Goal: Check status: Check status

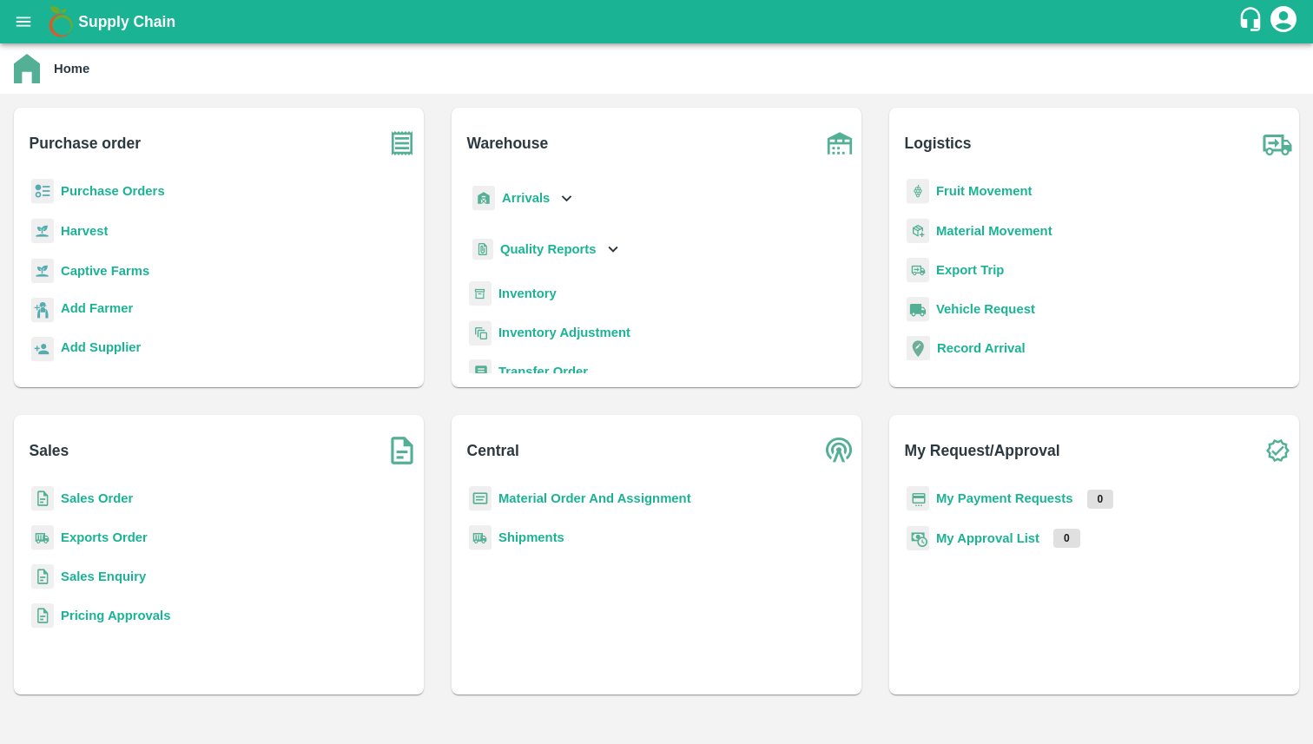
click at [139, 195] on b "Purchase Orders" at bounding box center [113, 191] width 104 height 14
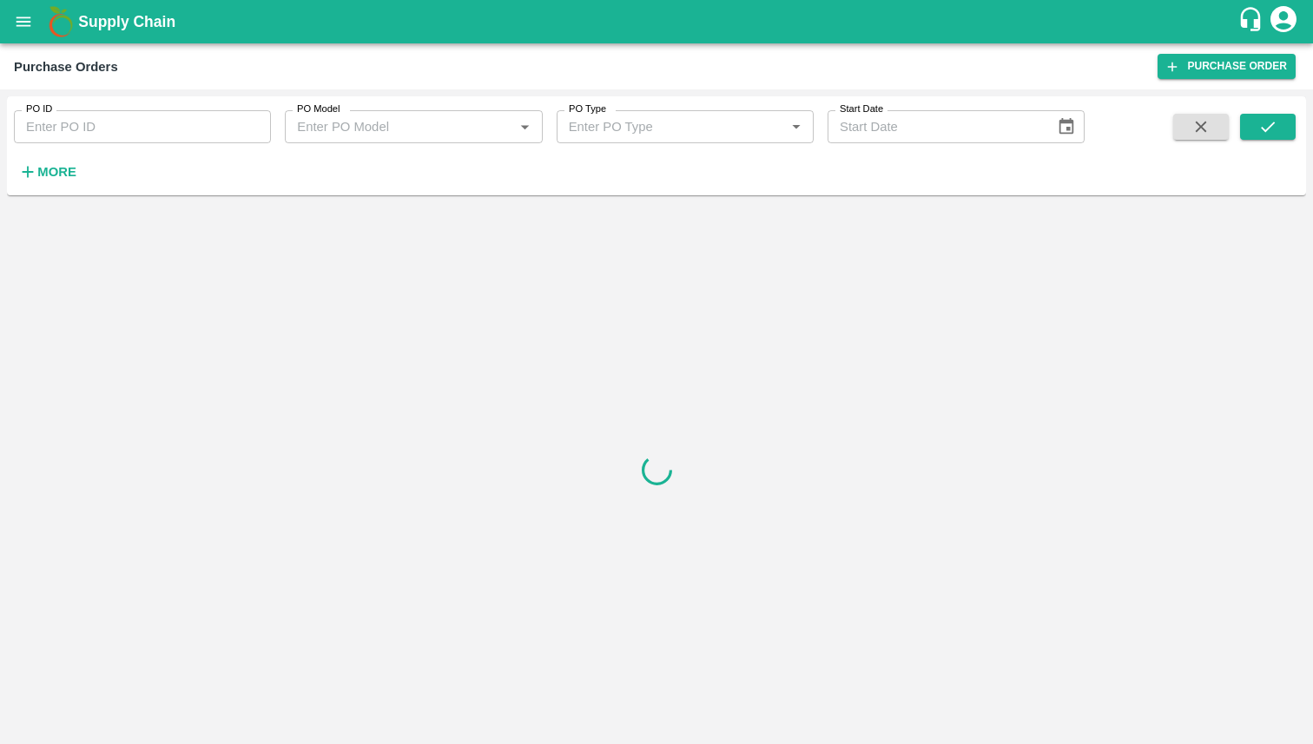
click at [123, 130] on input "PO ID" at bounding box center [142, 126] width 257 height 33
paste input "179598"
click at [1261, 134] on icon "submit" at bounding box center [1267, 126] width 19 height 19
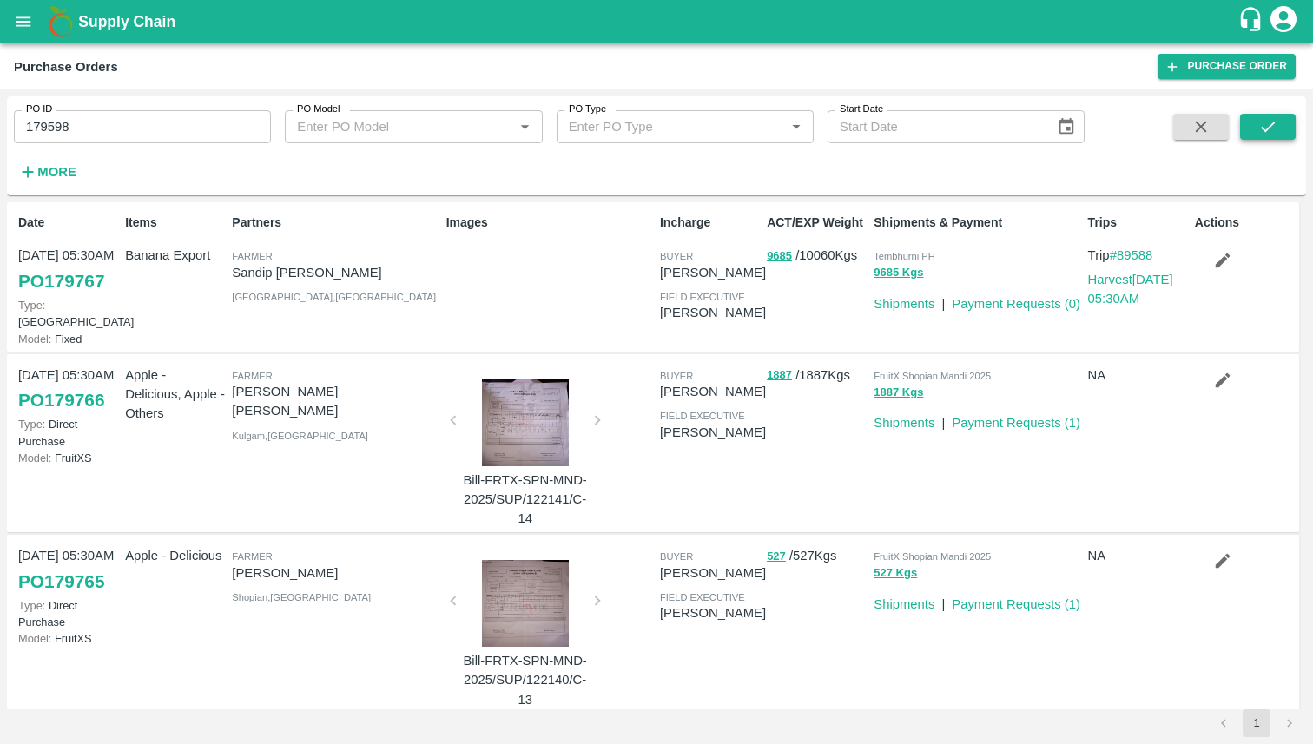
click at [1254, 133] on button "submit" at bounding box center [1268, 127] width 56 height 26
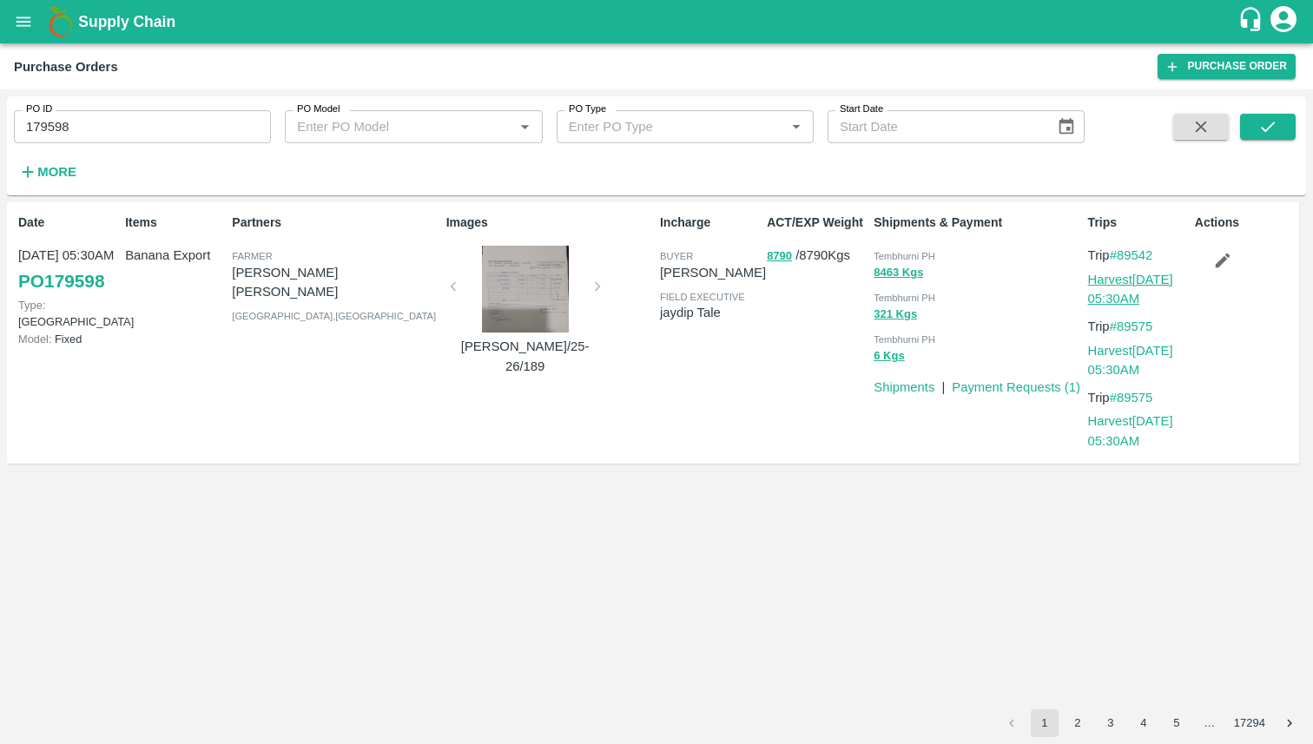
click at [1115, 283] on link "Harvest 06 Oct, 05:30AM" at bounding box center [1130, 289] width 85 height 33
click at [1168, 447] on p "Harvest 06 Oct, 05:30AM" at bounding box center [1138, 431] width 100 height 39
click at [1122, 417] on link "Harvest 06 Oct, 05:30AM" at bounding box center [1130, 430] width 85 height 33
click at [168, 127] on input "179598" at bounding box center [142, 126] width 257 height 33
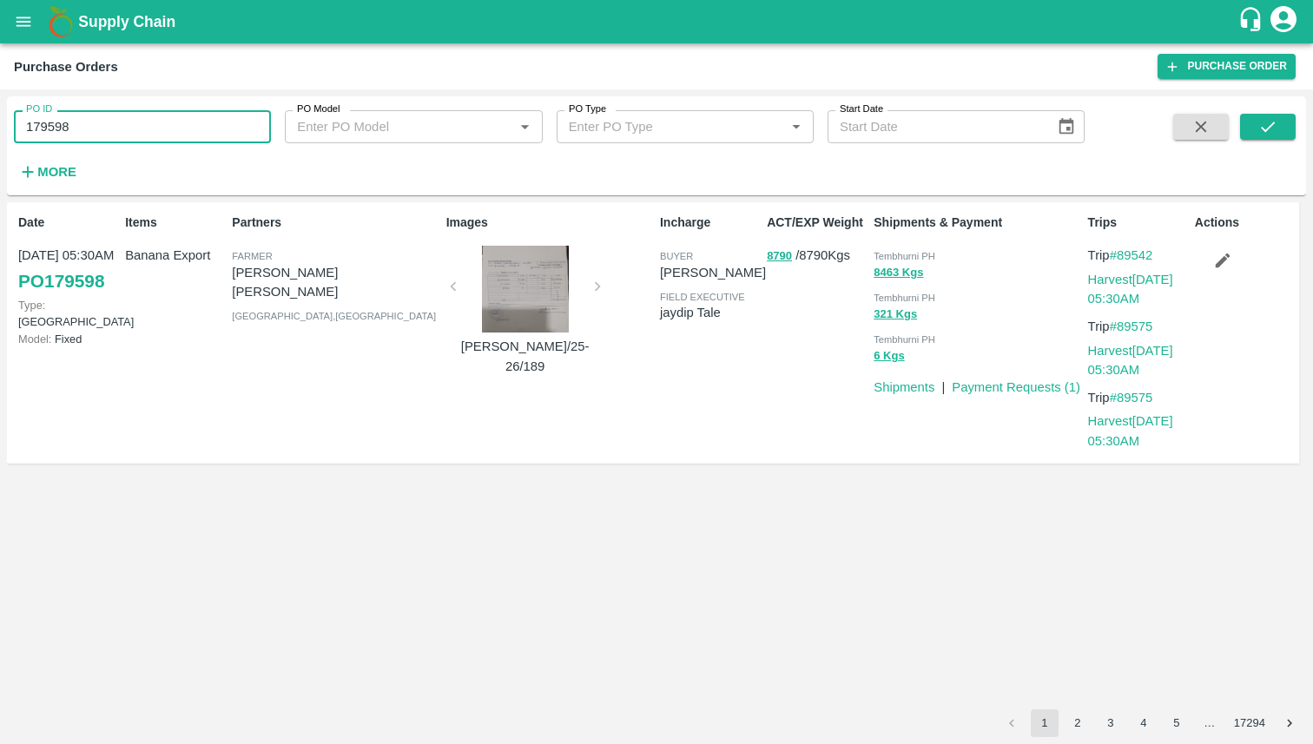
click at [168, 127] on input "179598" at bounding box center [142, 126] width 257 height 33
type input "179598"
click at [1245, 125] on button "submit" at bounding box center [1268, 127] width 56 height 26
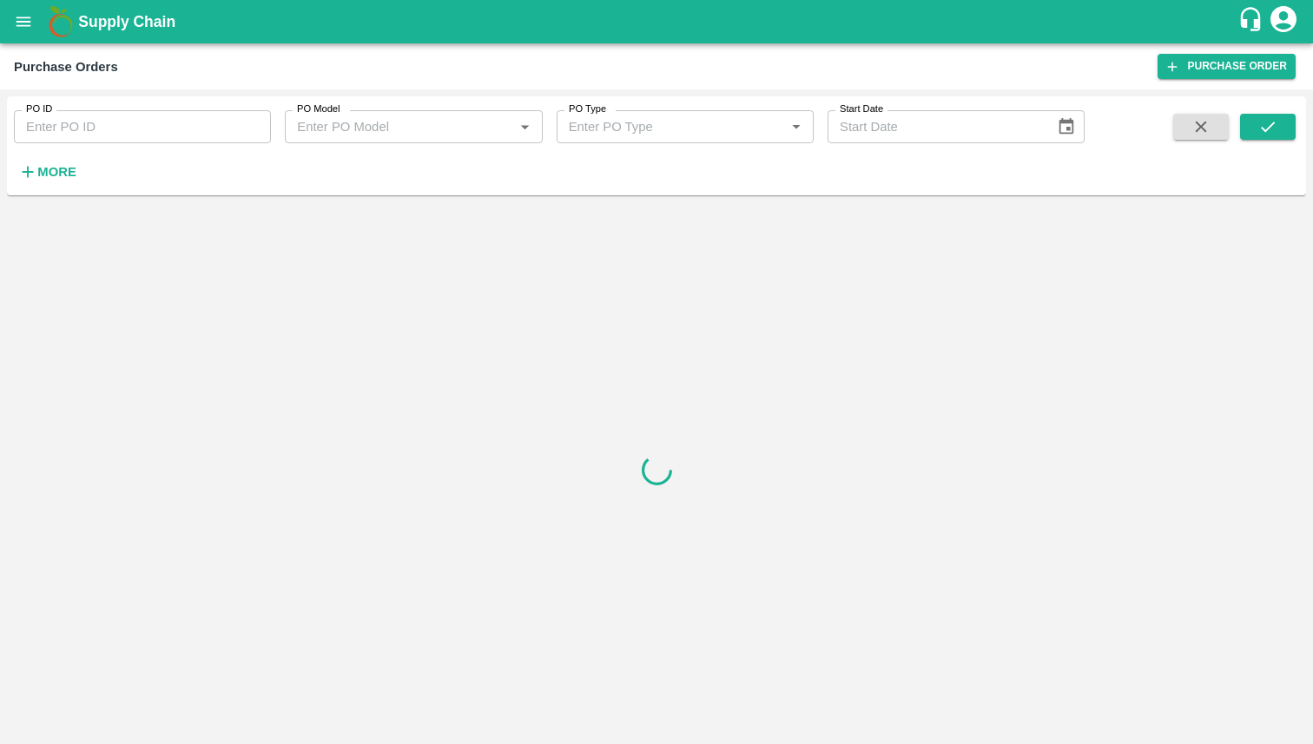
click at [68, 168] on strong "More" at bounding box center [56, 172] width 39 height 14
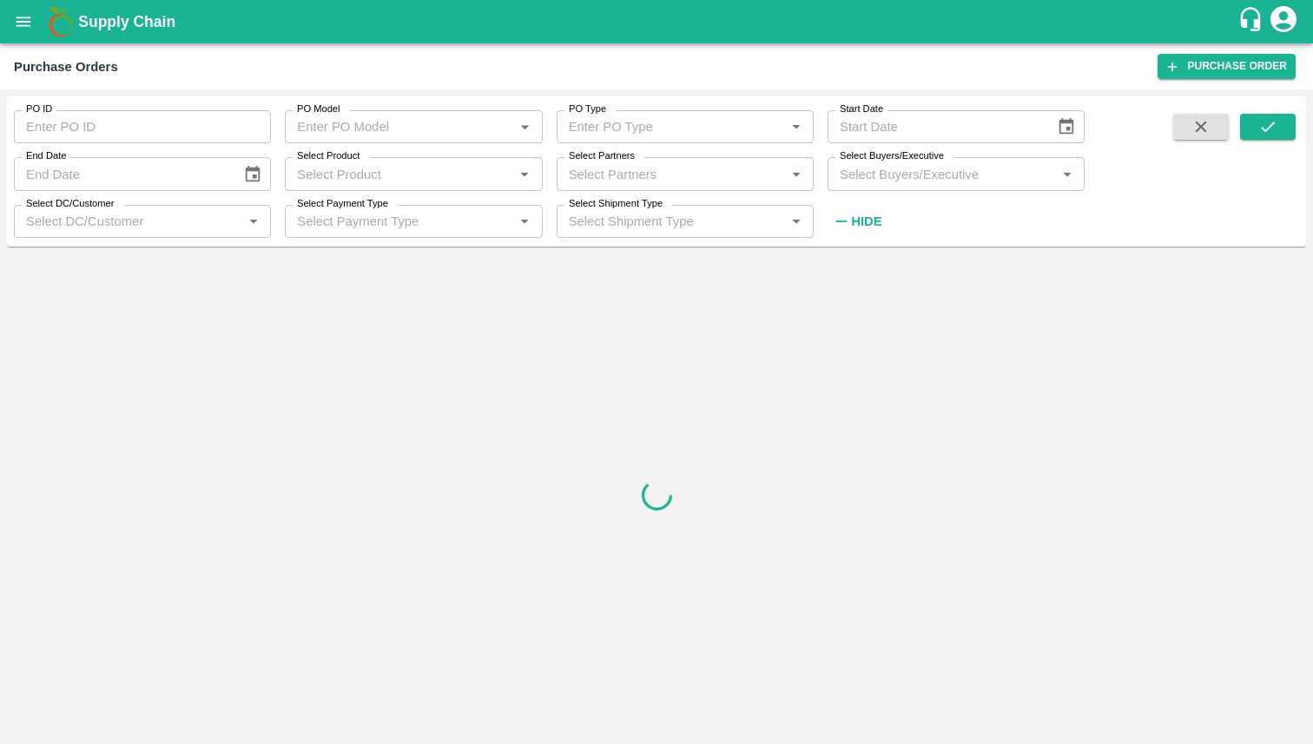
click at [94, 133] on input "PO ID" at bounding box center [142, 126] width 257 height 33
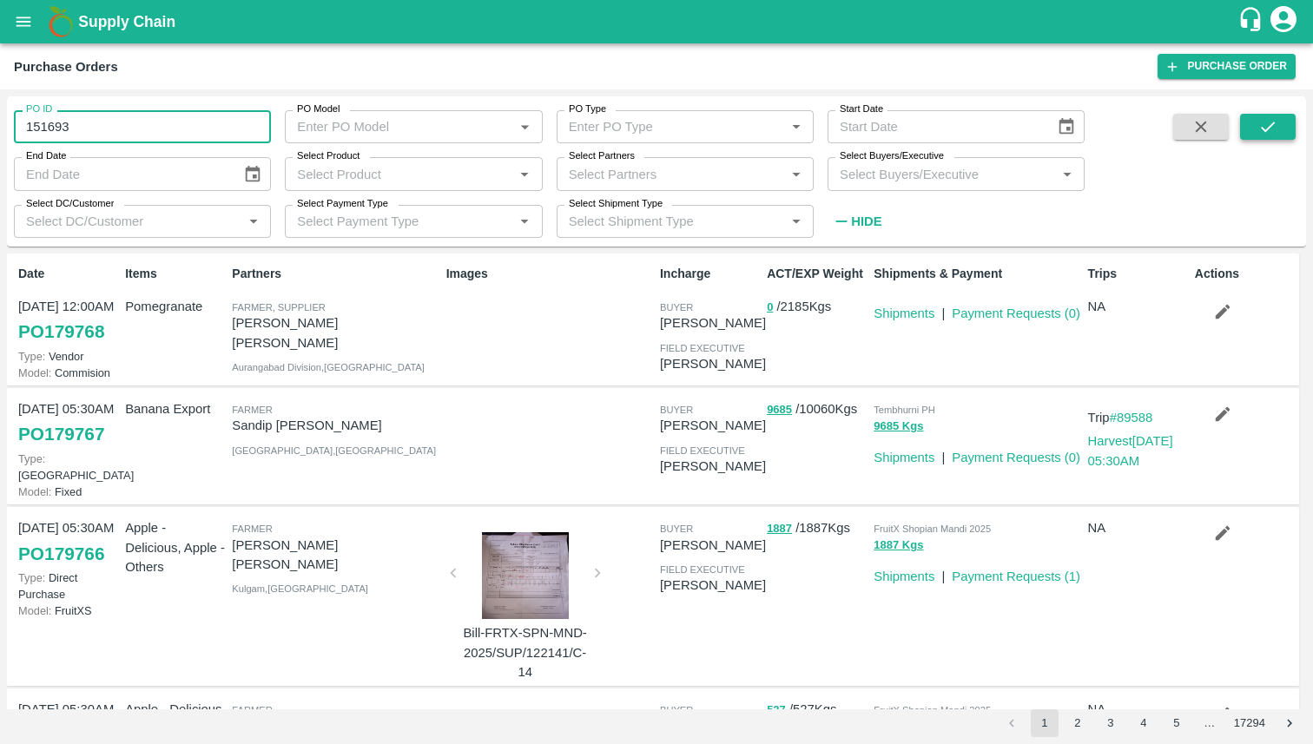
type input "151693"
click at [1271, 137] on button "submit" at bounding box center [1268, 127] width 56 height 26
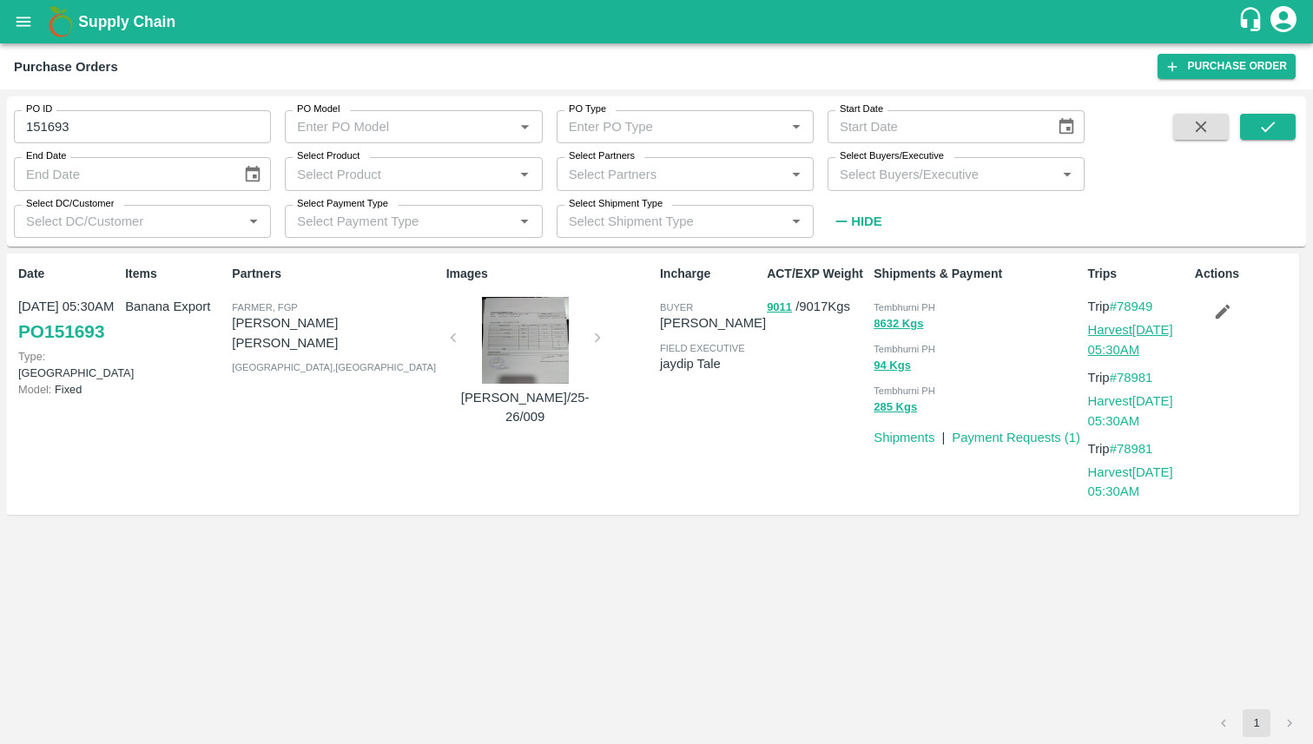
click at [1126, 332] on link "Harvest 08 Apr, 05:30AM" at bounding box center [1130, 339] width 85 height 33
click at [1167, 365] on div "Trips Trip #78949 Harvest 08 Apr, 05:30AM Trip #78981 Harvest 08 Apr, 05:30AM T…" at bounding box center [1134, 384] width 107 height 253
click at [1135, 335] on link "Harvest 08 Apr, 05:30AM" at bounding box center [1130, 339] width 85 height 33
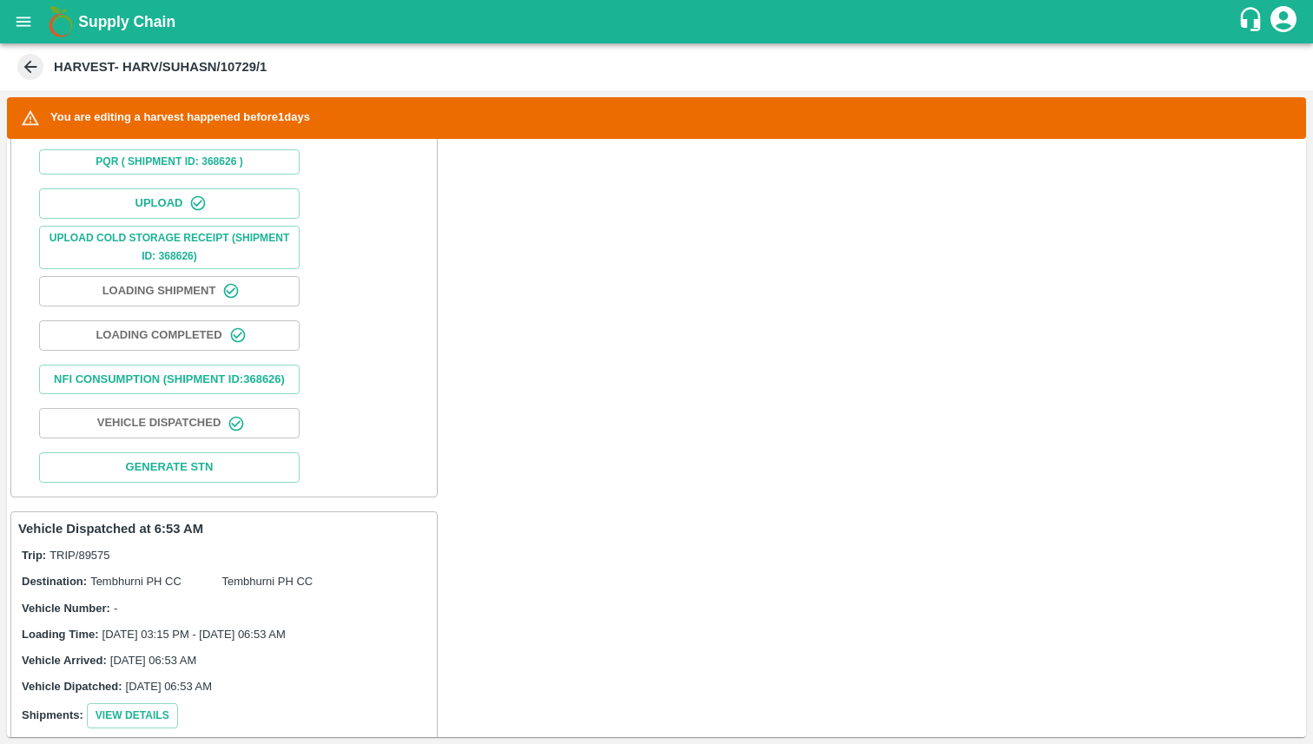
scroll to position [617, 0]
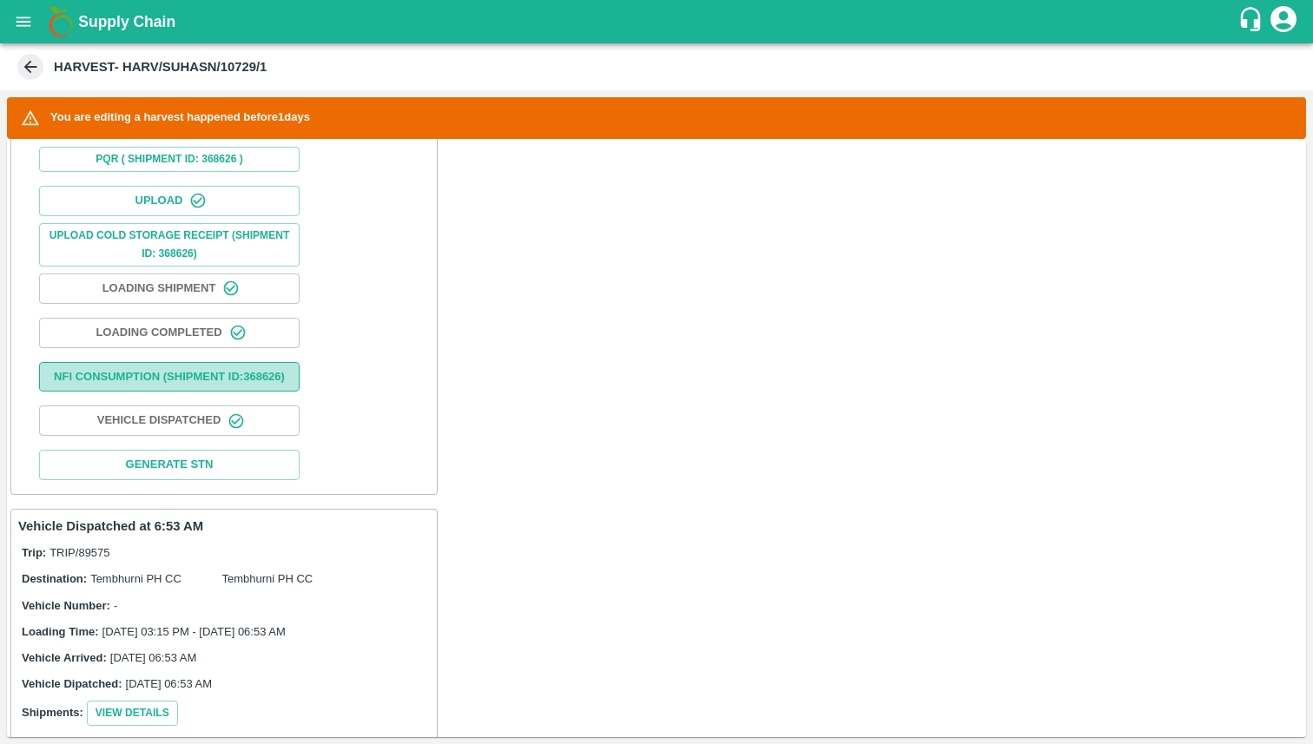
click at [189, 393] on button "Nfi Consumption (SHIPMENT ID: 368626 )" at bounding box center [169, 377] width 261 height 30
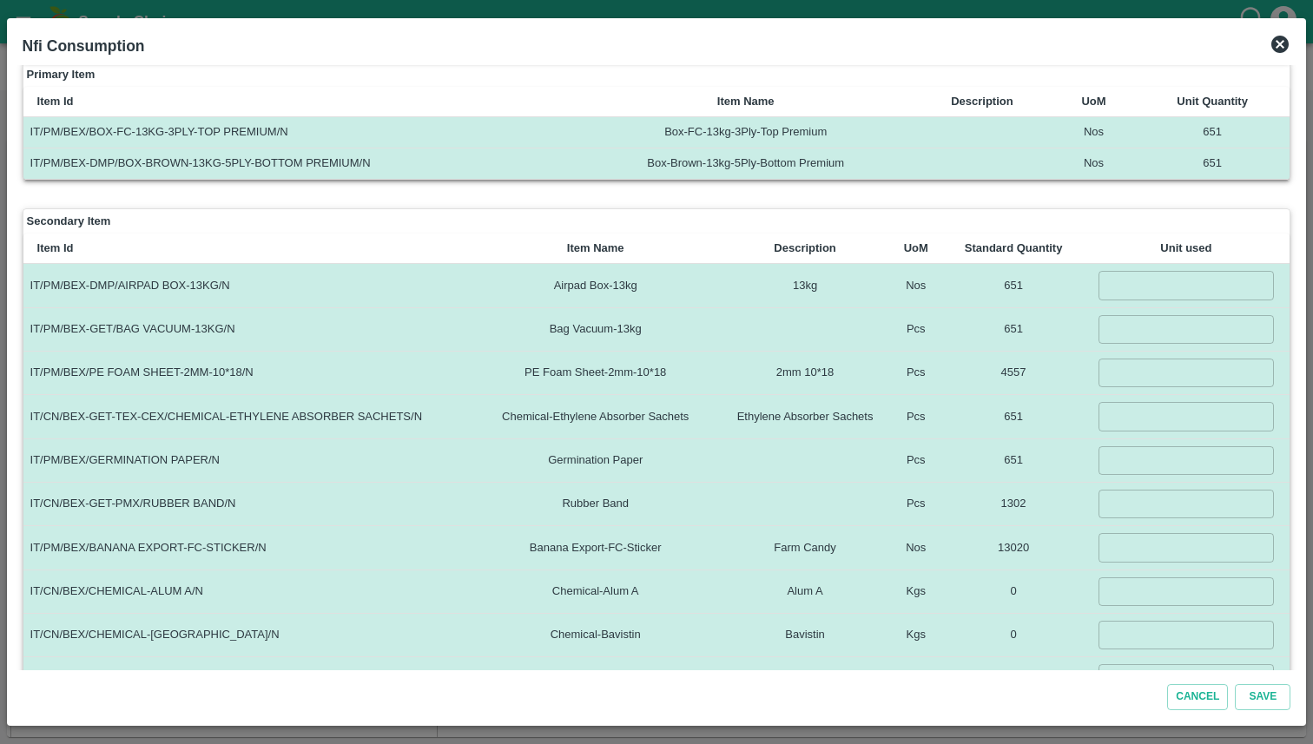
scroll to position [312, 0]
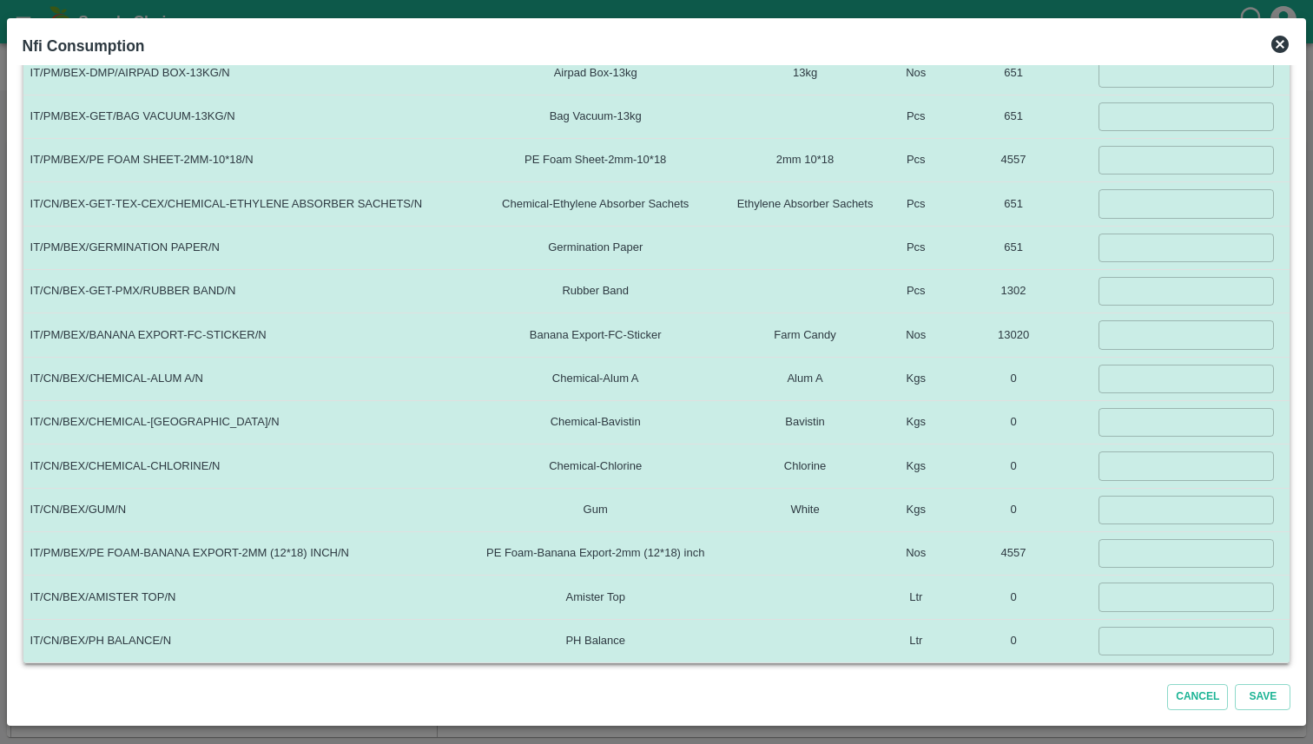
click at [1279, 44] on icon at bounding box center [1280, 44] width 21 height 21
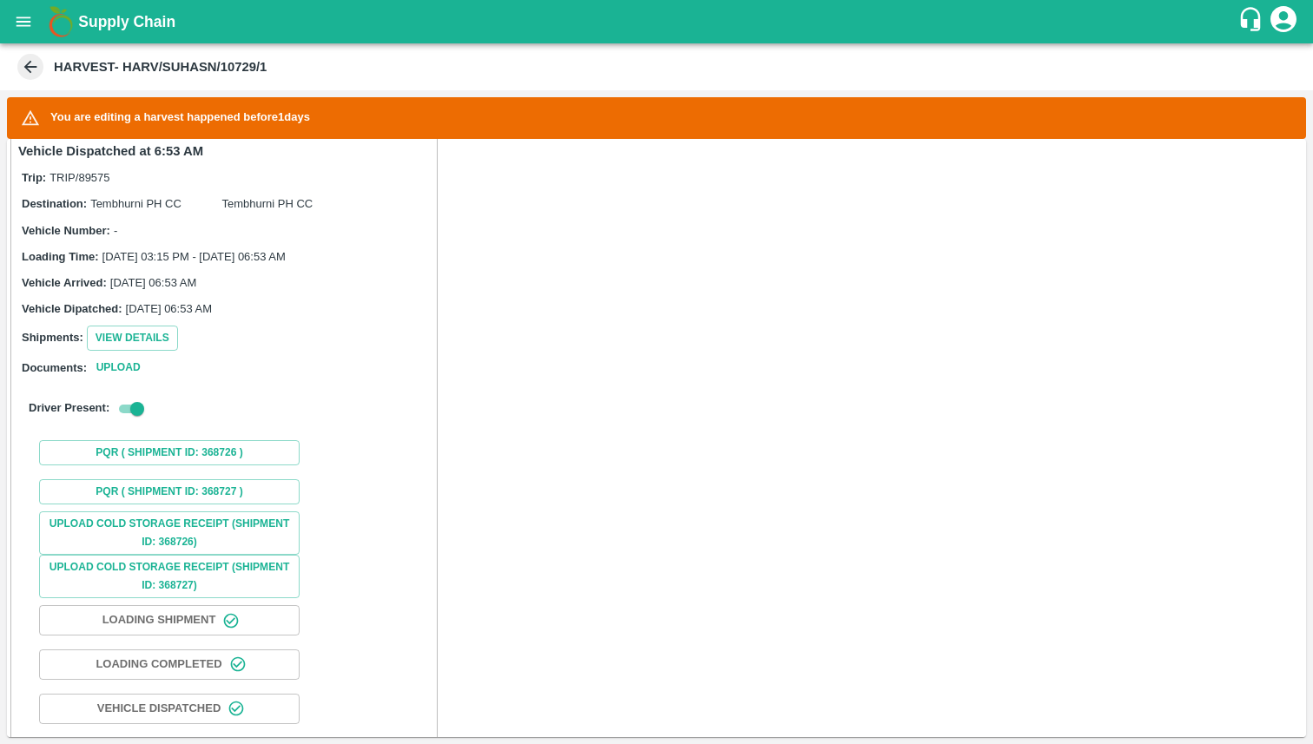
scroll to position [1089, 0]
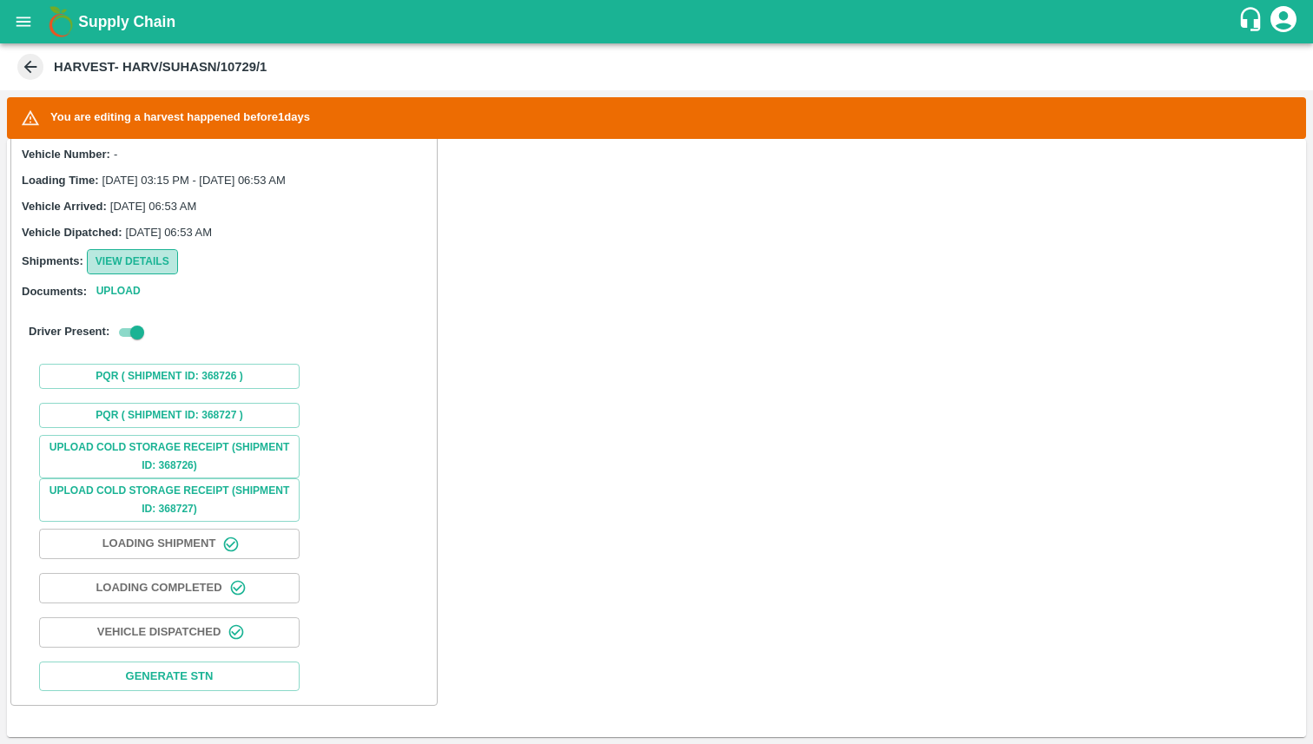
click at [155, 257] on button "View Details" at bounding box center [132, 261] width 91 height 25
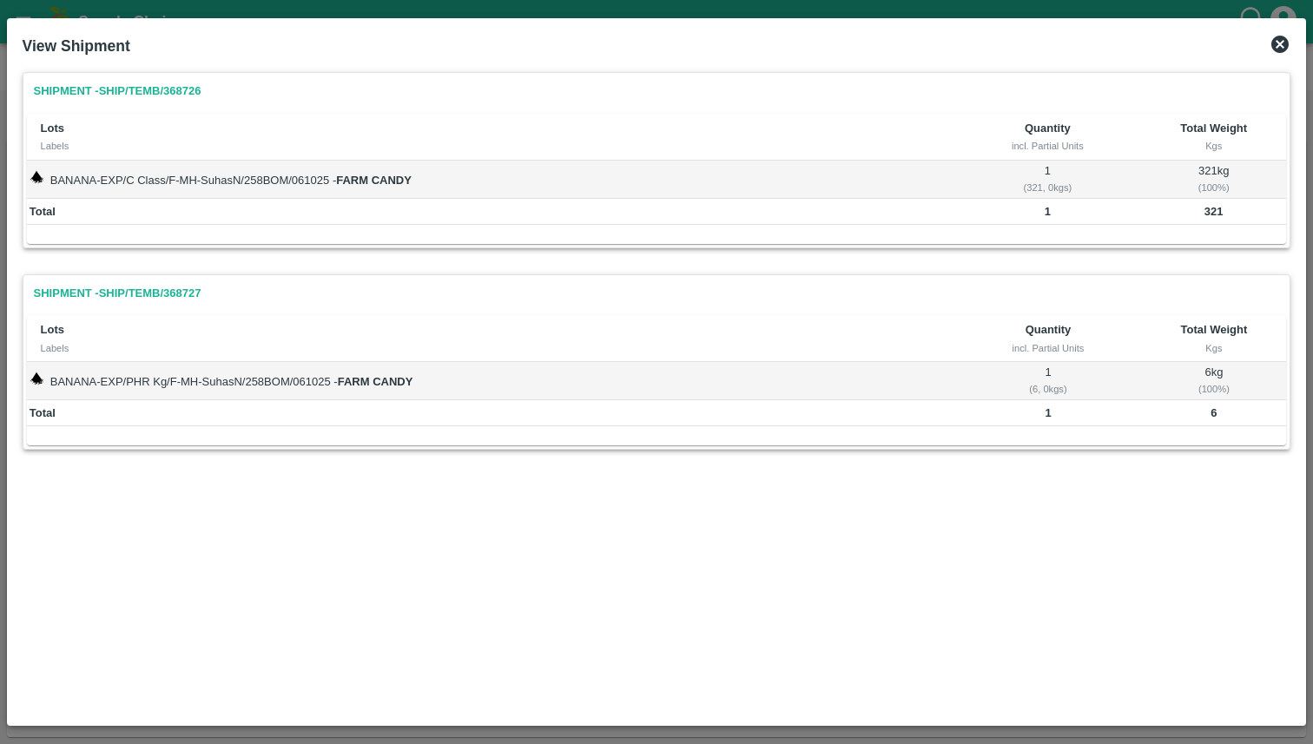
click at [1278, 49] on icon at bounding box center [1279, 44] width 17 height 17
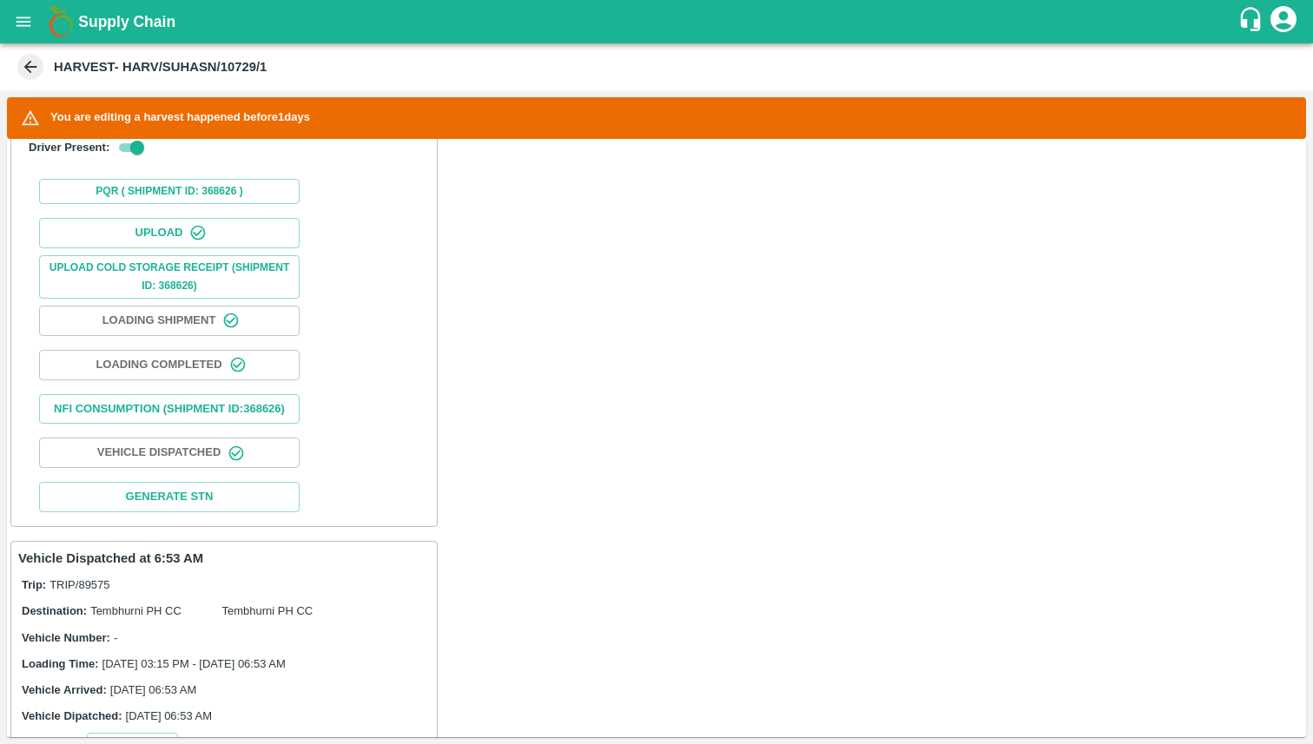
scroll to position [591, 0]
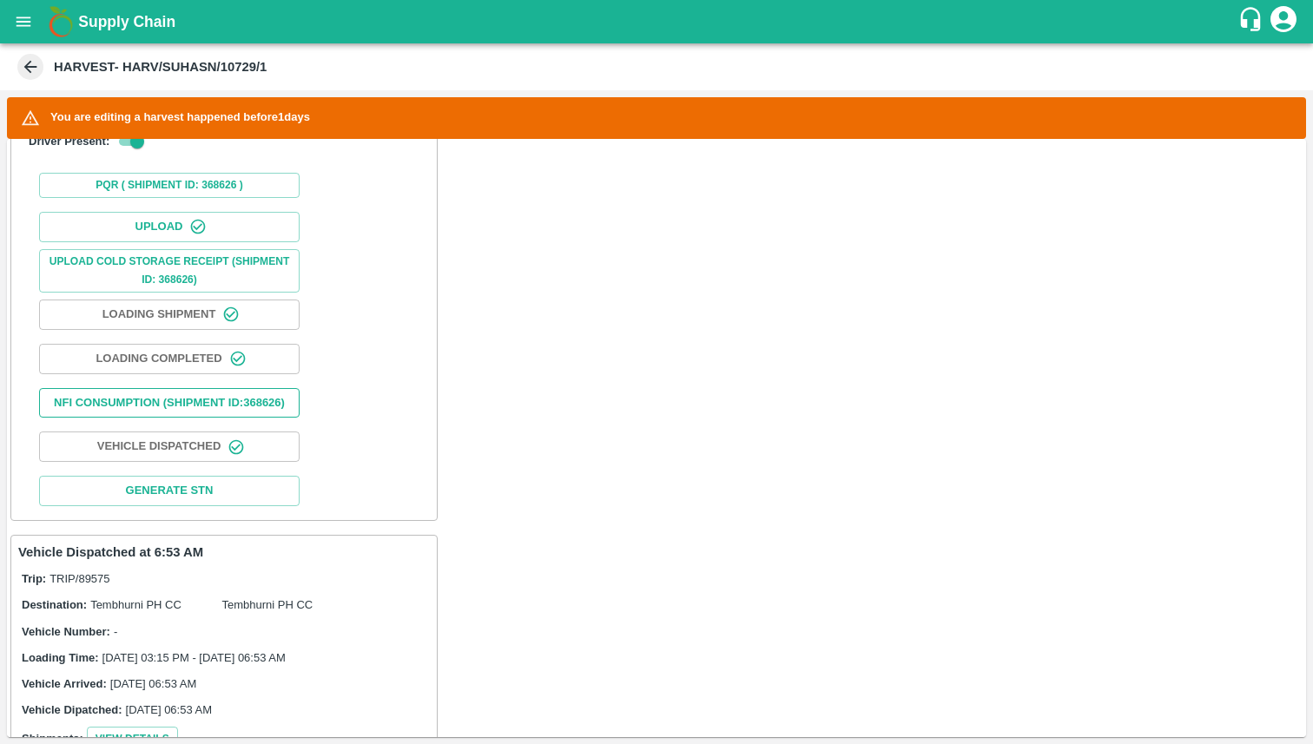
click at [209, 413] on button "Nfi Consumption (SHIPMENT ID: 368626 )" at bounding box center [169, 403] width 261 height 30
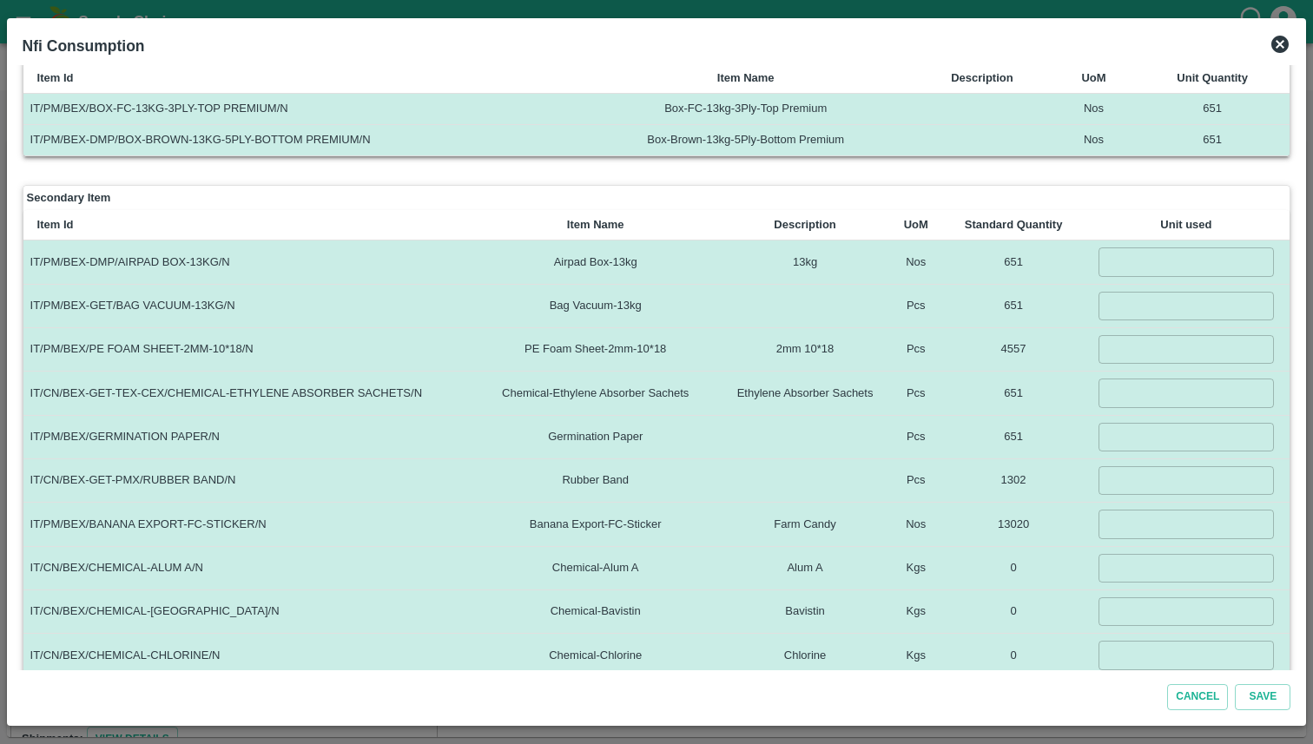
scroll to position [0, 0]
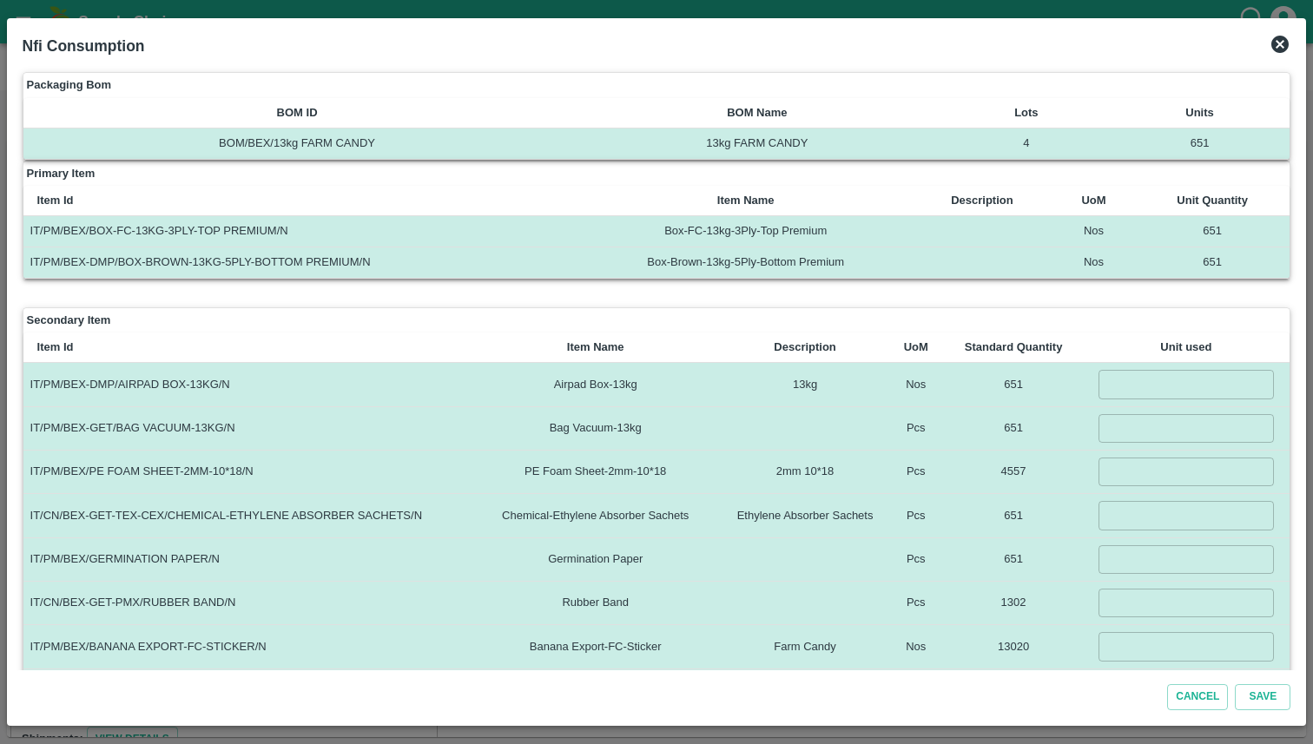
click at [1281, 47] on icon at bounding box center [1280, 44] width 21 height 21
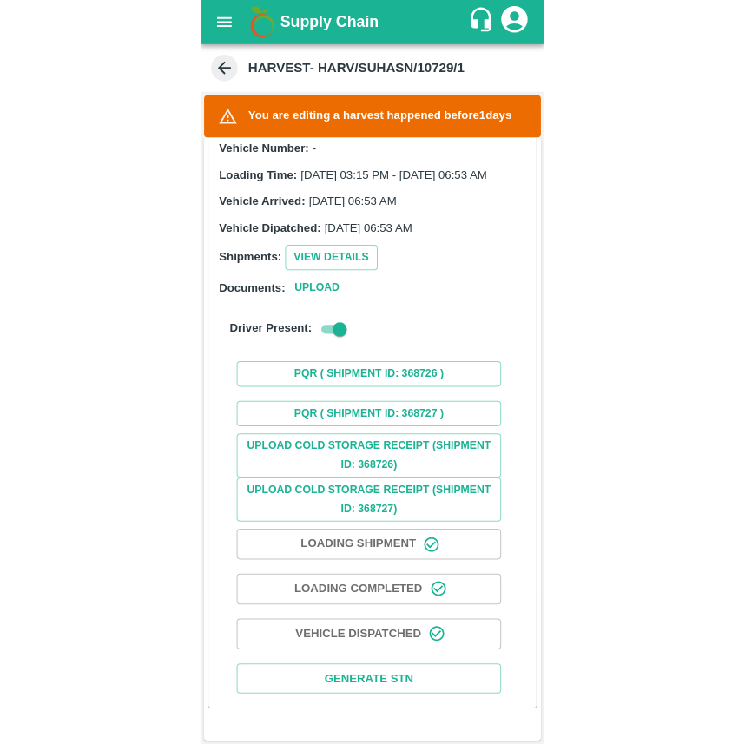
scroll to position [1089, 0]
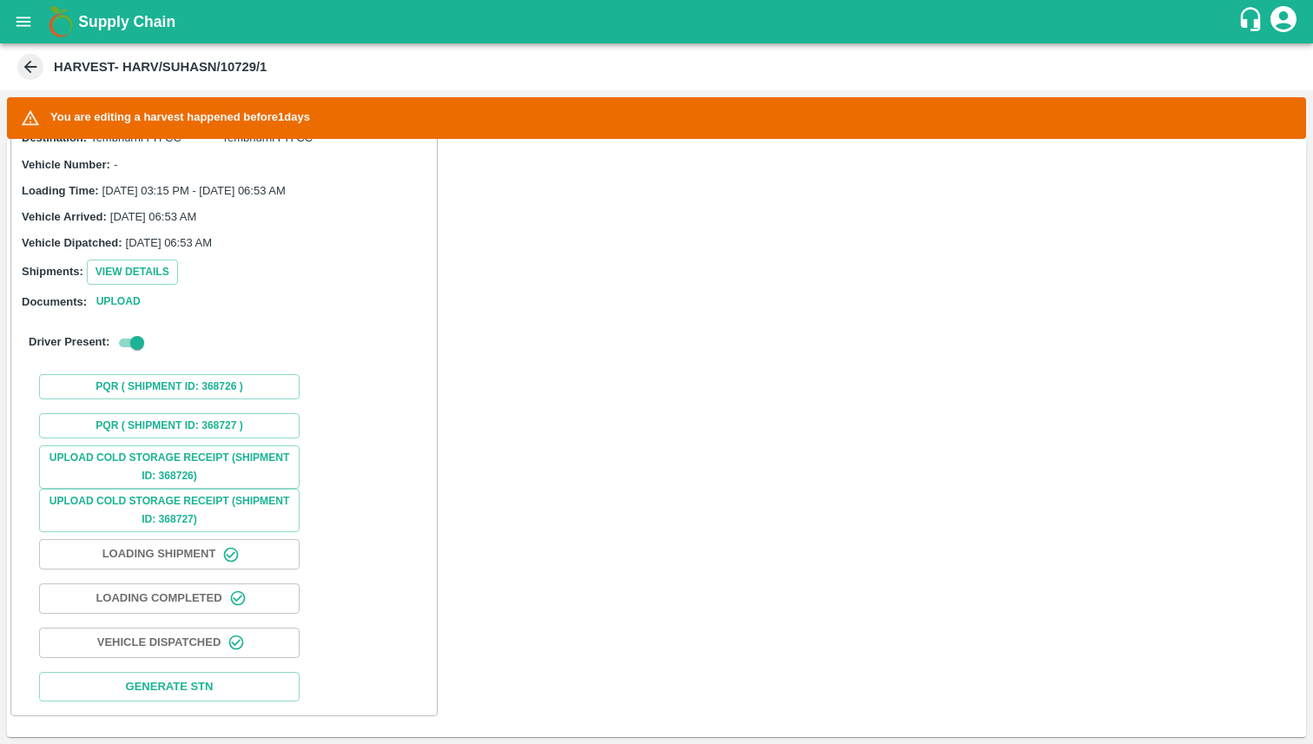
scroll to position [1089, 0]
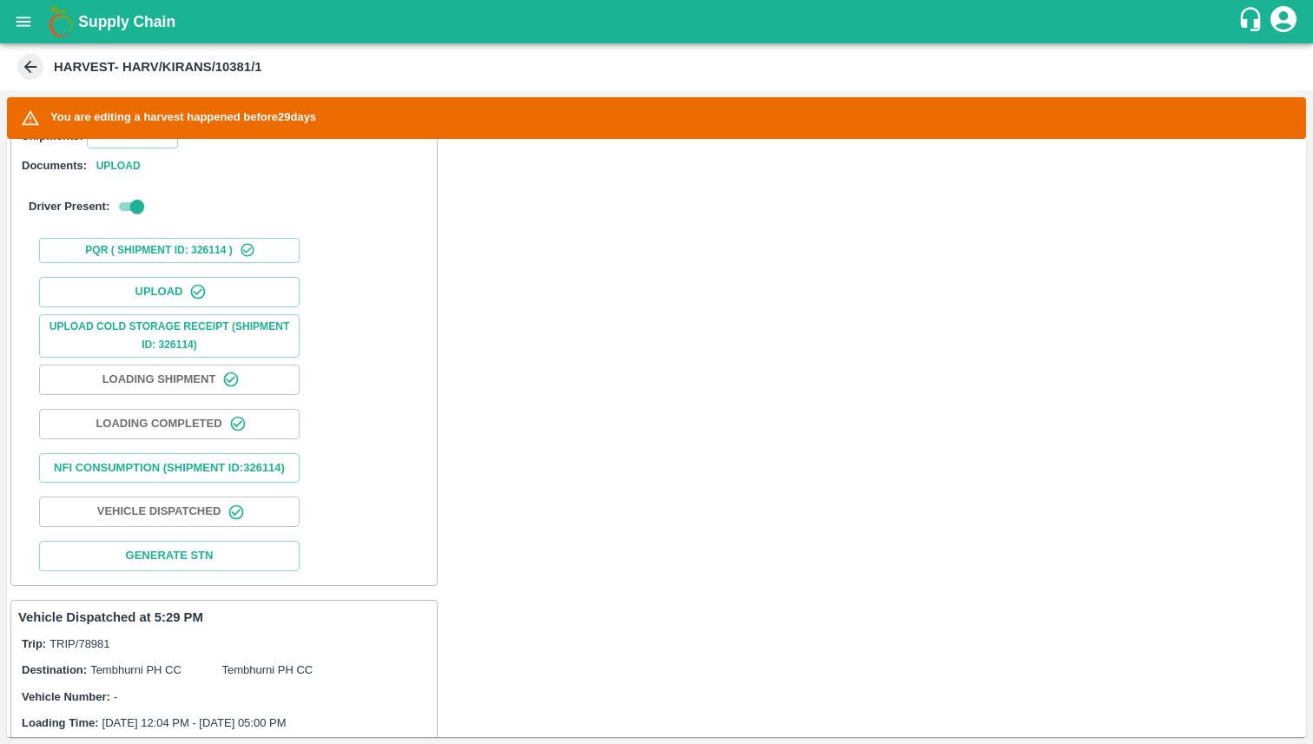
scroll to position [525, 0]
click at [215, 479] on button "Nfi Consumption (SHIPMENT ID: 326114 )" at bounding box center [169, 469] width 261 height 30
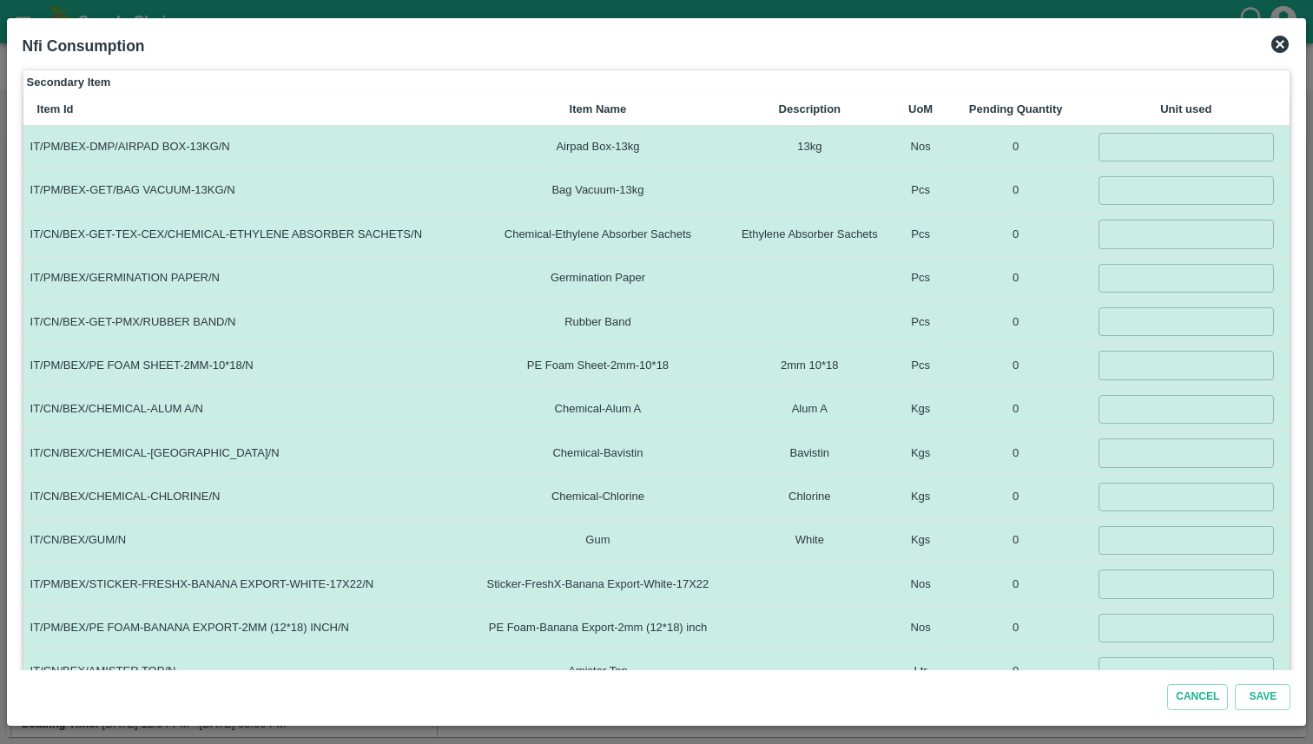
scroll to position [338, 0]
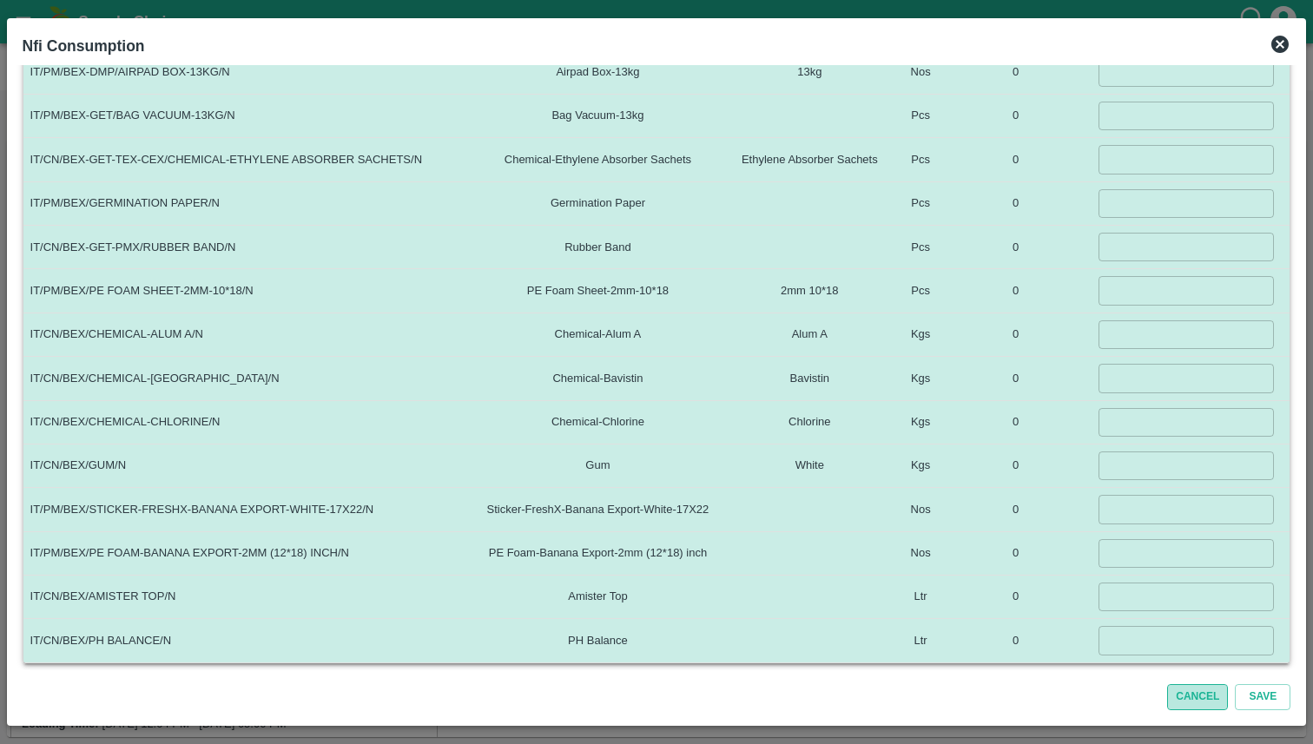
click at [1198, 704] on button "Cancel" at bounding box center [1197, 696] width 61 height 25
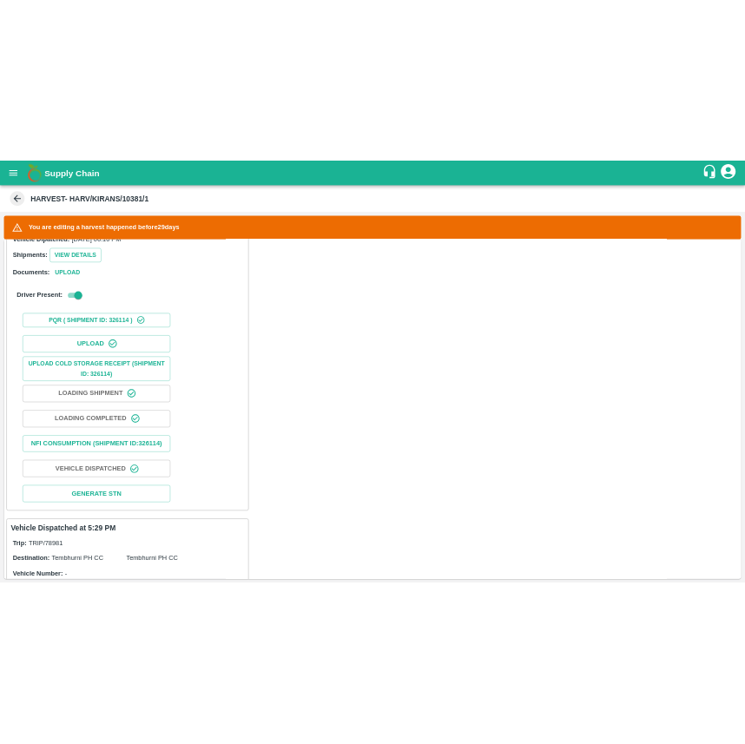
scroll to position [441, 0]
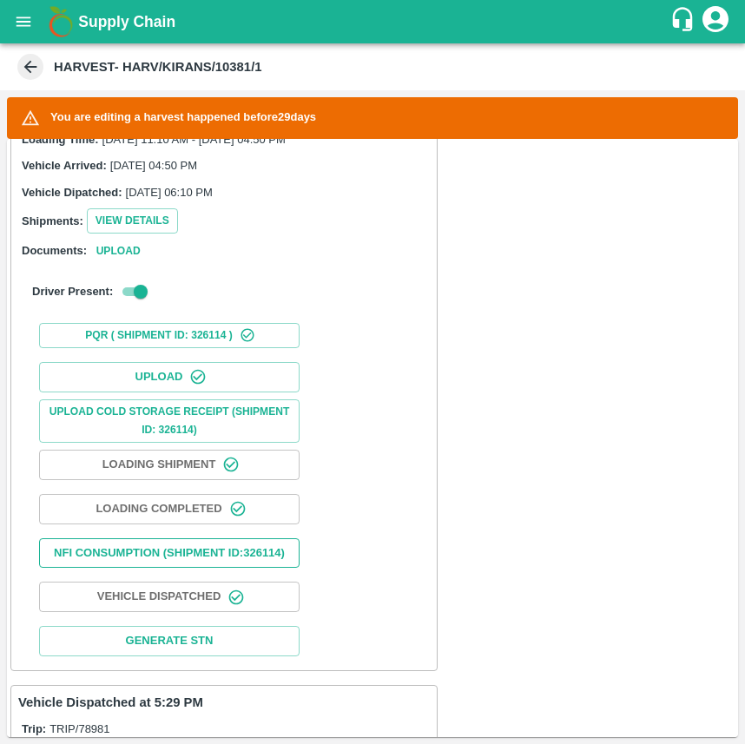
click at [238, 569] on button "Nfi Consumption (SHIPMENT ID: 326114 )" at bounding box center [169, 553] width 261 height 30
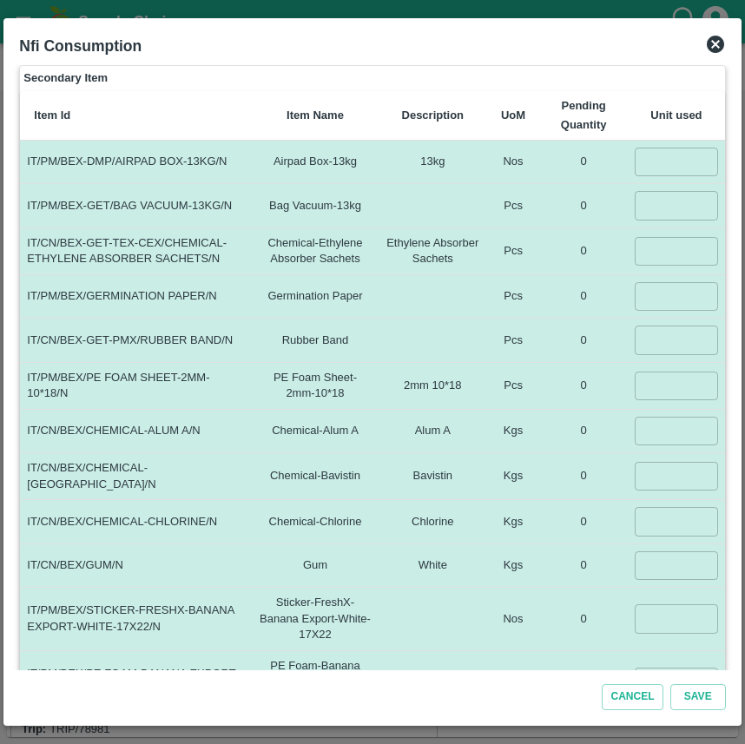
scroll to position [461, 0]
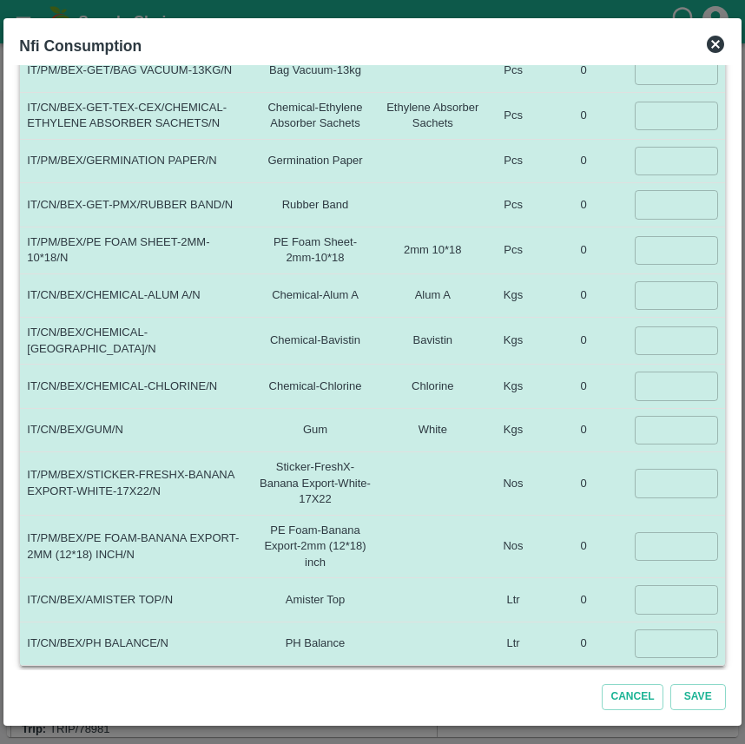
click at [710, 39] on icon at bounding box center [715, 44] width 17 height 17
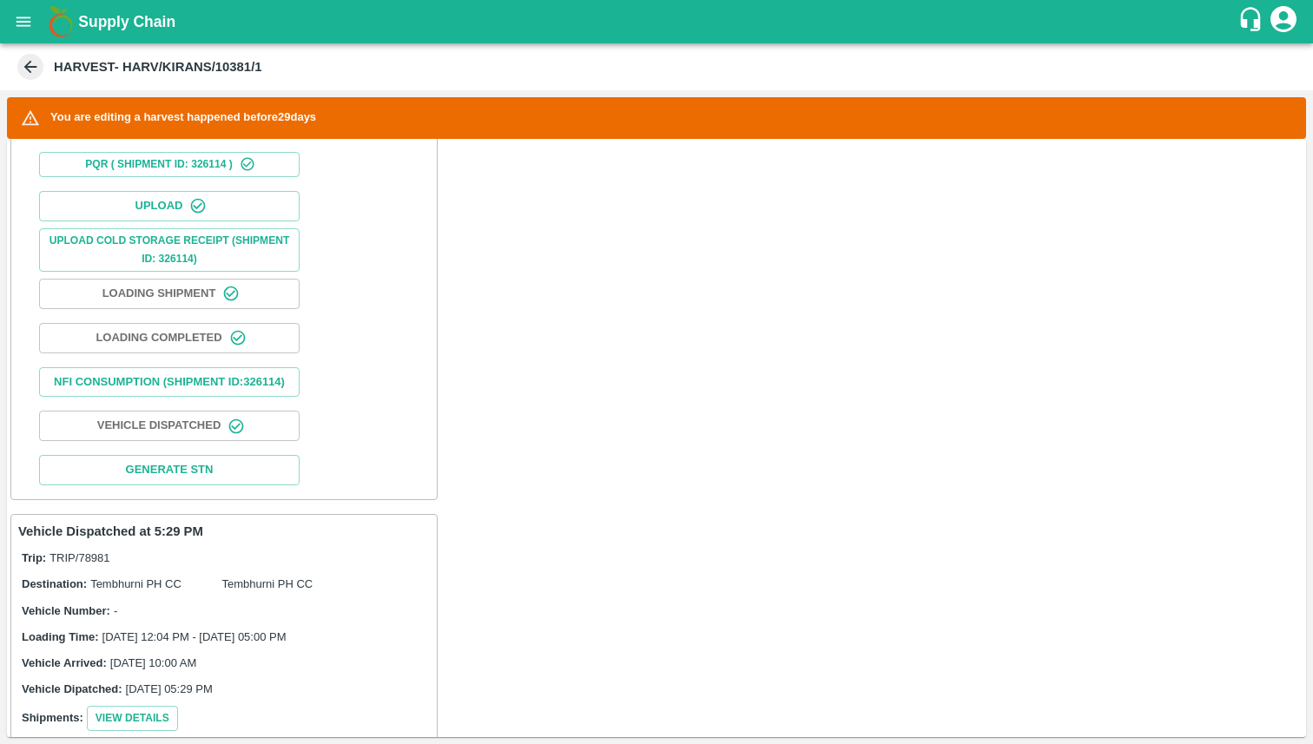
scroll to position [590, 0]
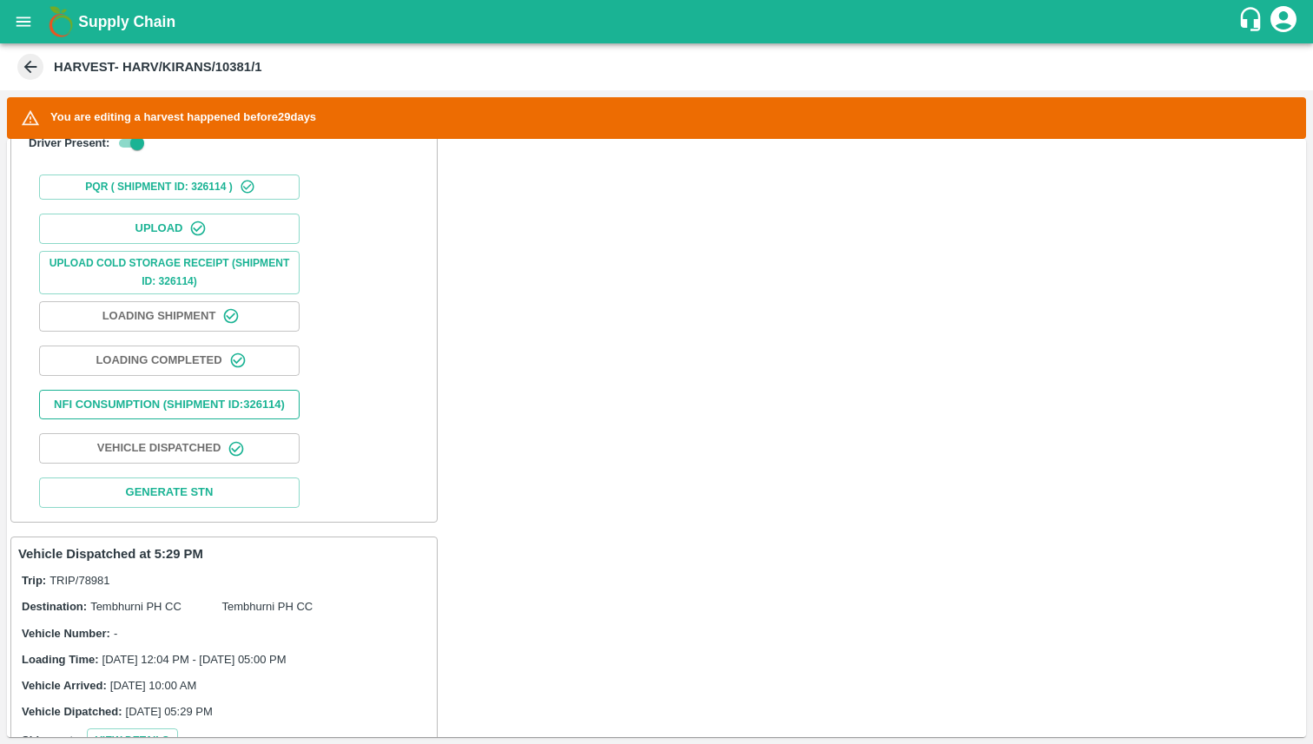
click at [225, 403] on button "Nfi Consumption (SHIPMENT ID: 326114 )" at bounding box center [169, 405] width 261 height 30
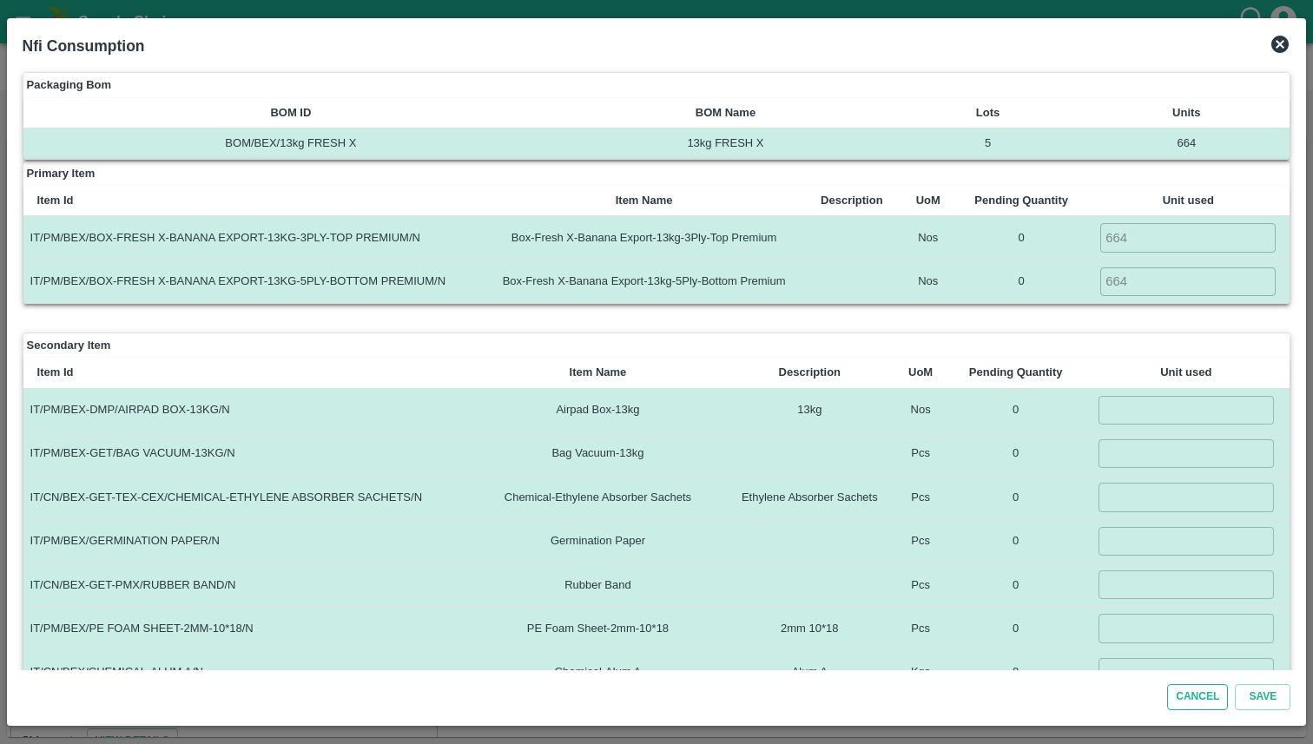
click at [1185, 692] on button "Cancel" at bounding box center [1197, 696] width 61 height 25
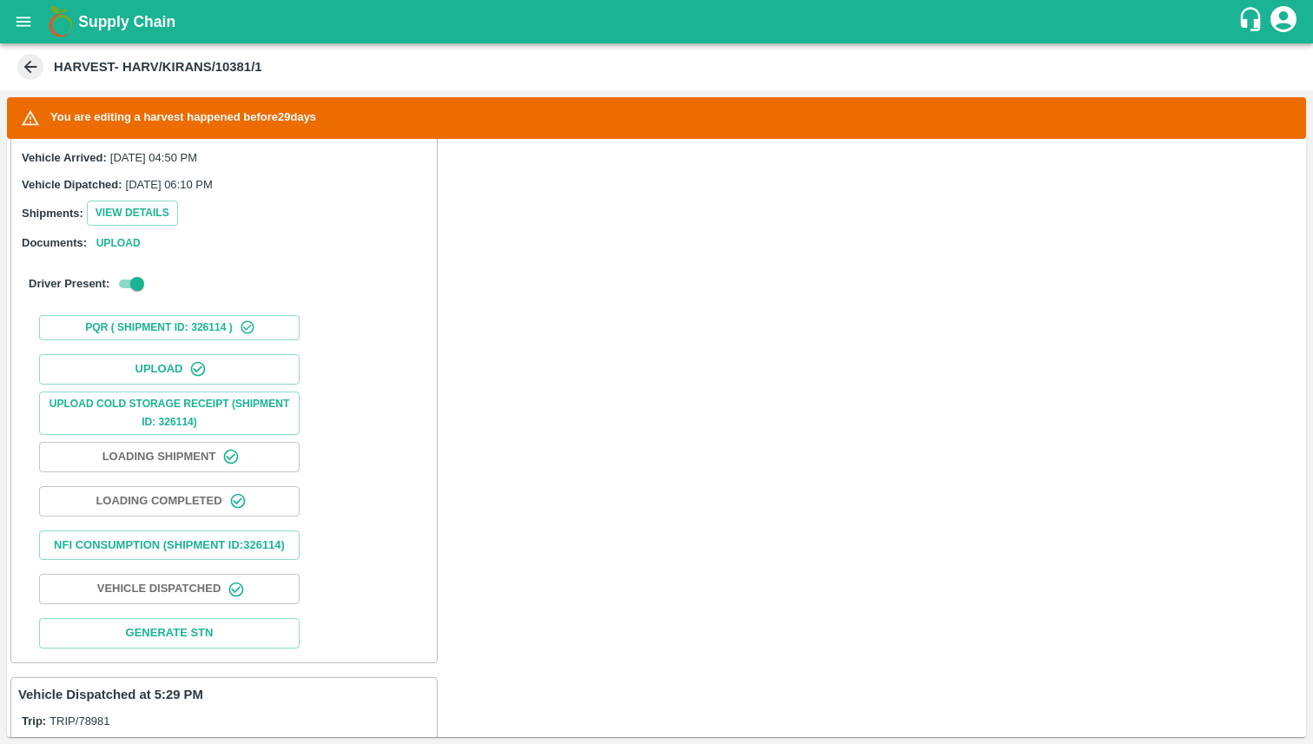
scroll to position [450, 0]
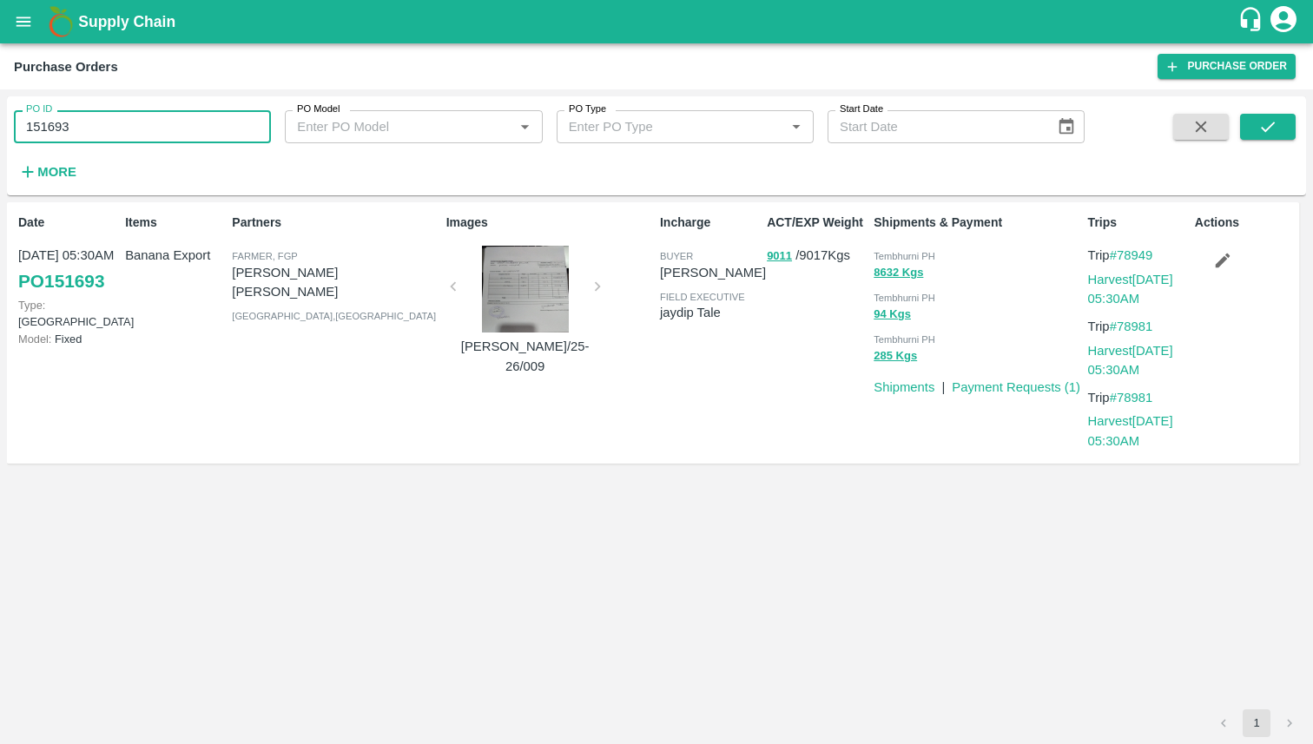
click at [124, 131] on input "151693" at bounding box center [142, 126] width 257 height 33
type input "151693"
paste input "text"
type input "179598"
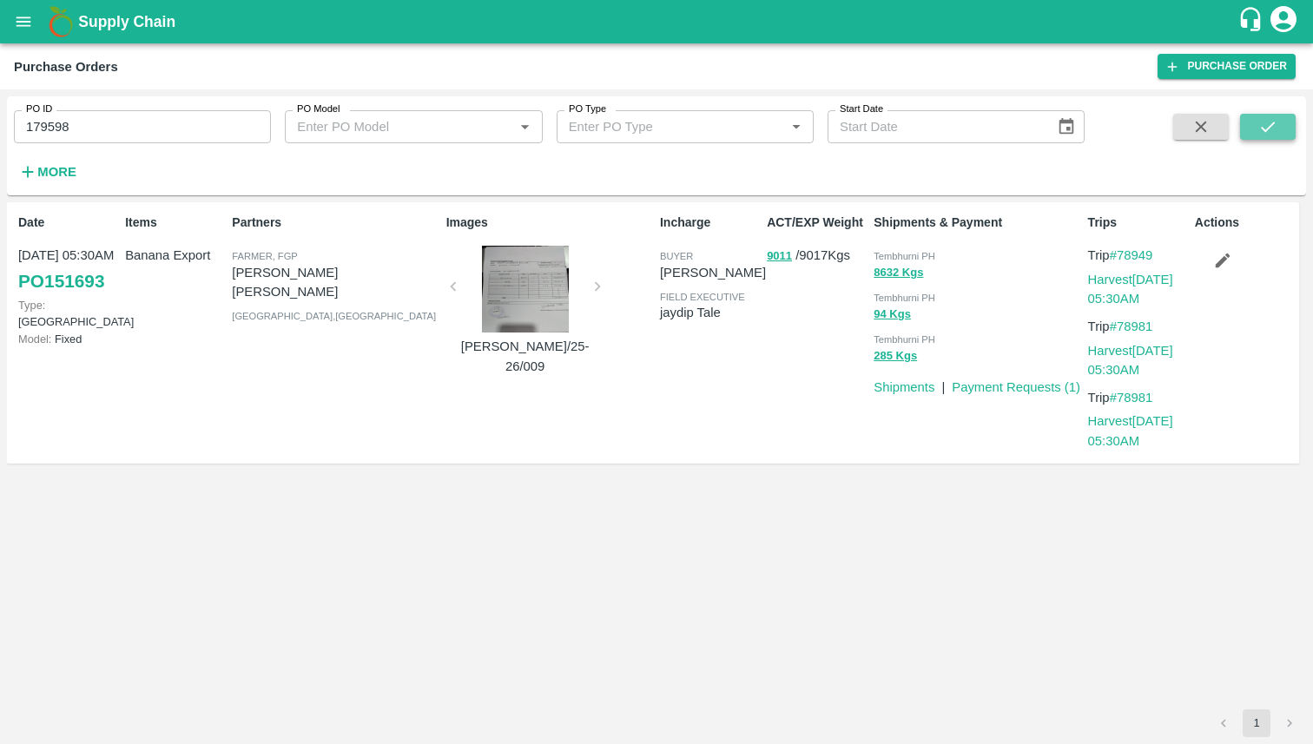
click at [1254, 130] on button "submit" at bounding box center [1268, 127] width 56 height 26
click at [1119, 282] on link "Harvest 06 Oct, 05:30AM" at bounding box center [1130, 289] width 85 height 33
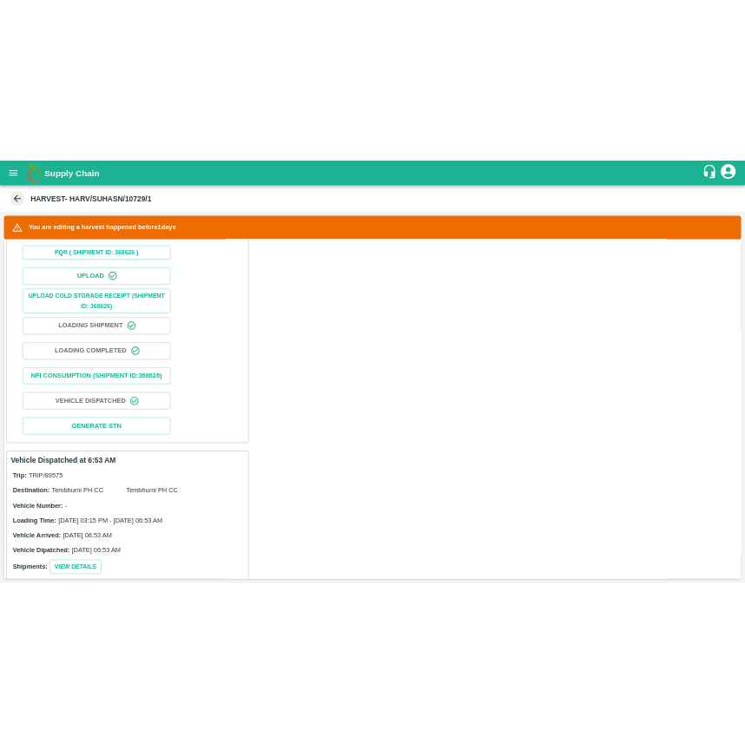
scroll to position [609, 0]
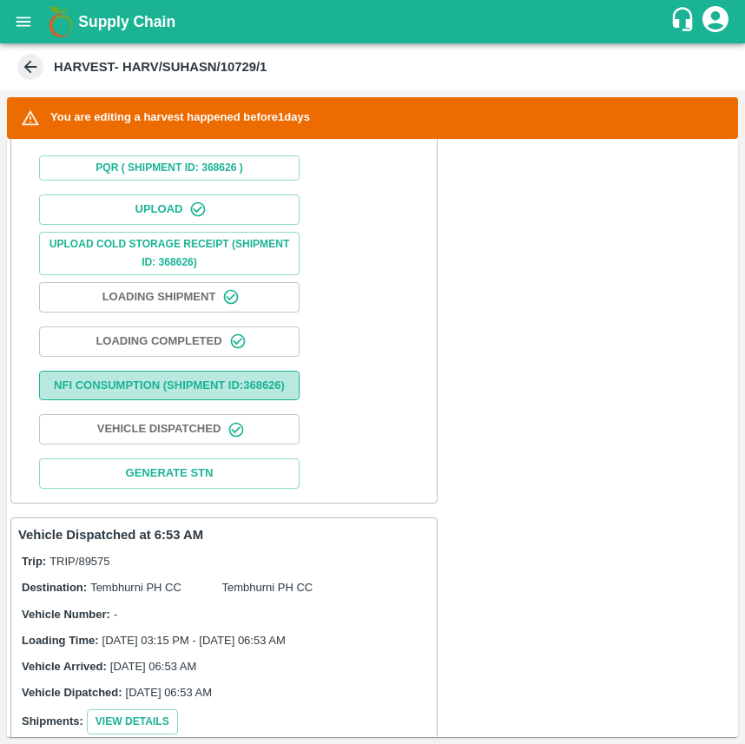
click at [236, 391] on button "Nfi Consumption (SHIPMENT ID: 368626 )" at bounding box center [169, 386] width 261 height 30
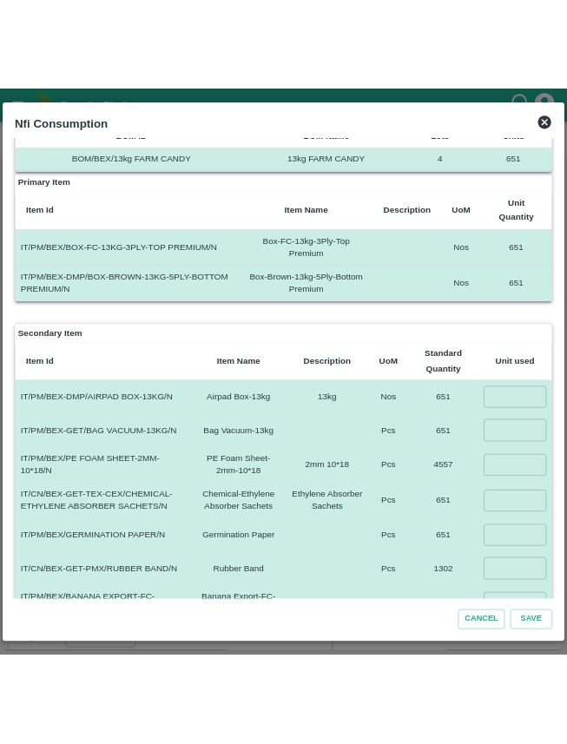
scroll to position [0, 0]
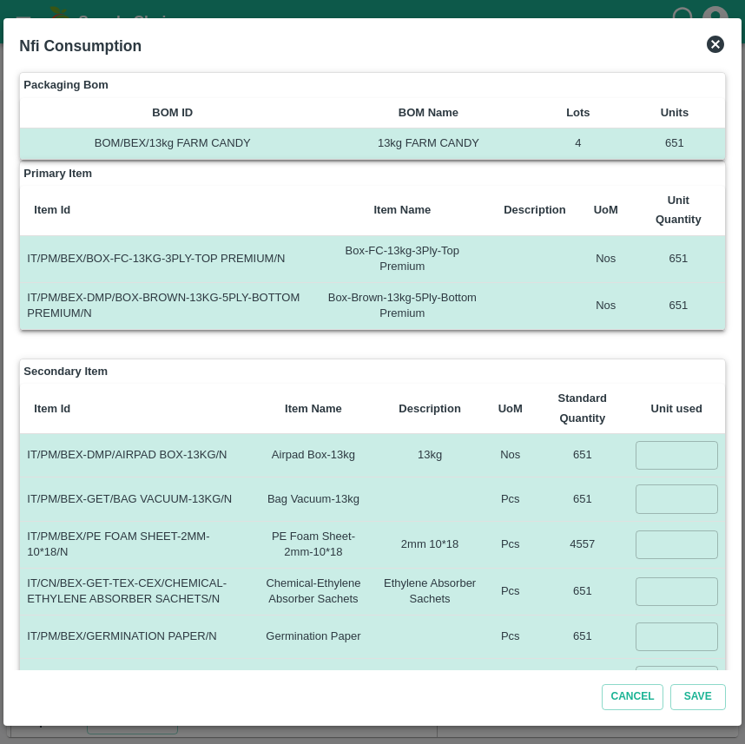
click at [716, 49] on icon at bounding box center [715, 44] width 17 height 17
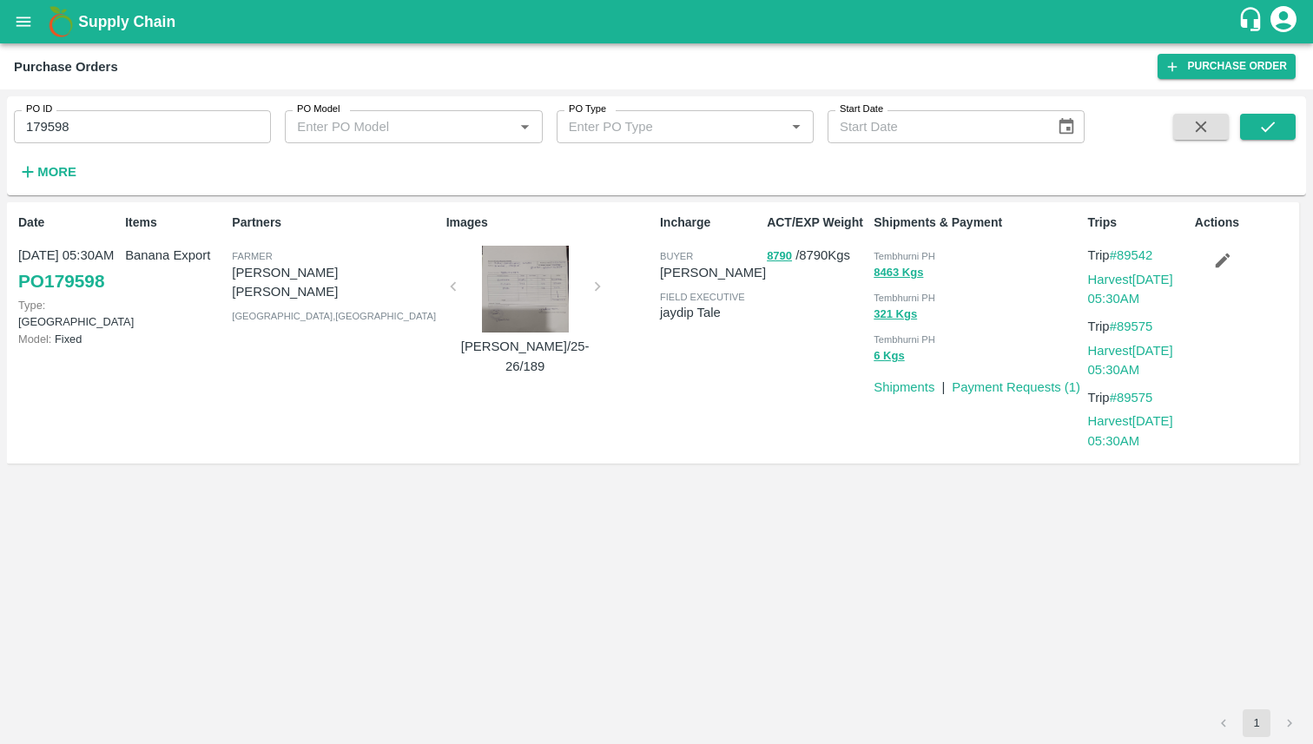
click at [160, 131] on input "179598" at bounding box center [142, 126] width 257 height 33
type input "179172"
click at [566, 123] on icon "submit" at bounding box center [1267, 126] width 19 height 19
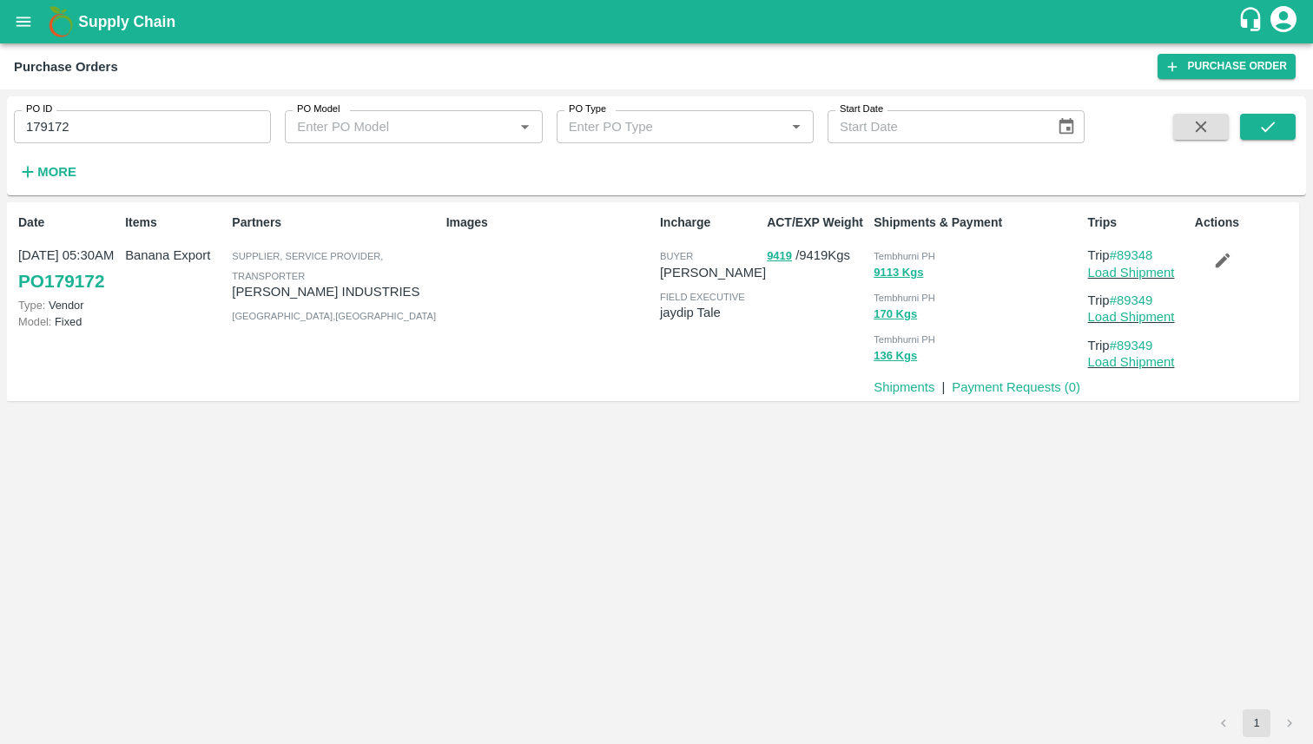
click at [566, 570] on div "Date [DATE] 05:30AM PO 179172 Type: Vendor Model: Fixed Items Banana Export Par…" at bounding box center [656, 455] width 1299 height 507
click at [566, 272] on link "Load Shipment" at bounding box center [1131, 273] width 87 height 14
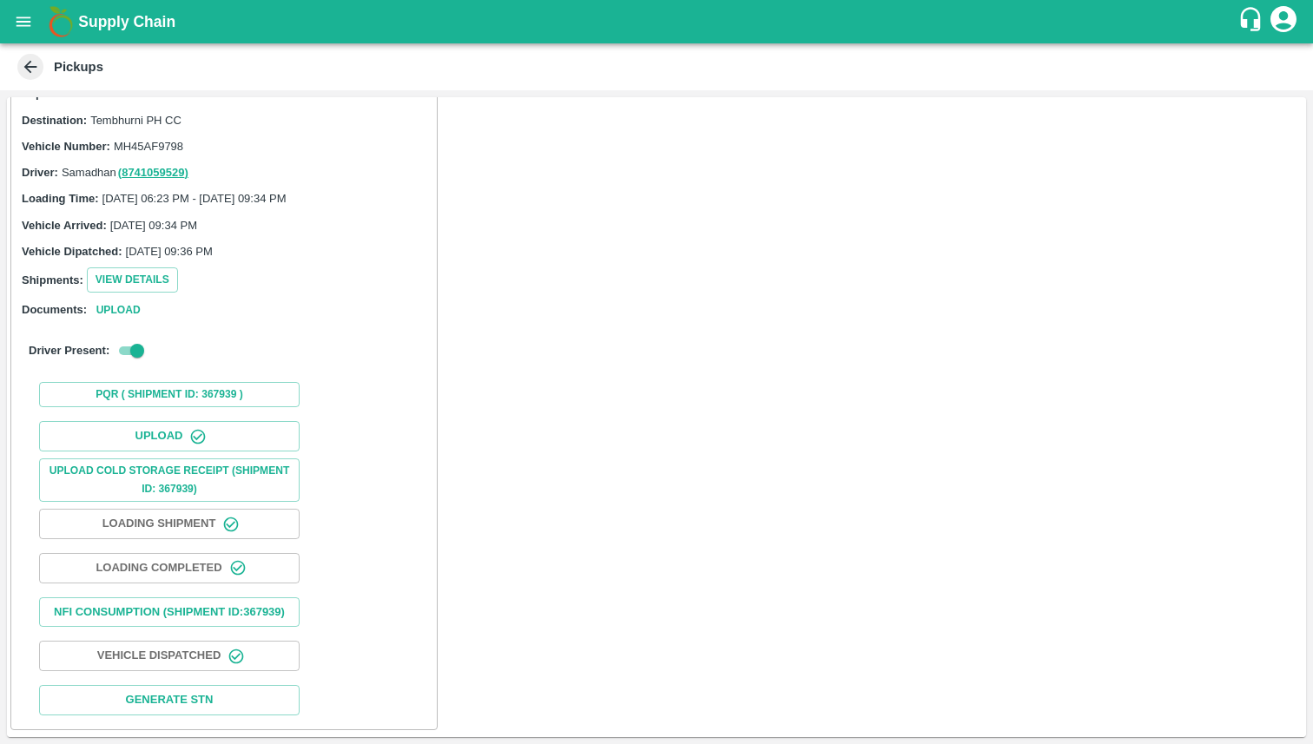
scroll to position [75, 0]
click at [167, 624] on button "Nfi Consumption (SHIPMENT ID: 367939 )" at bounding box center [169, 612] width 261 height 30
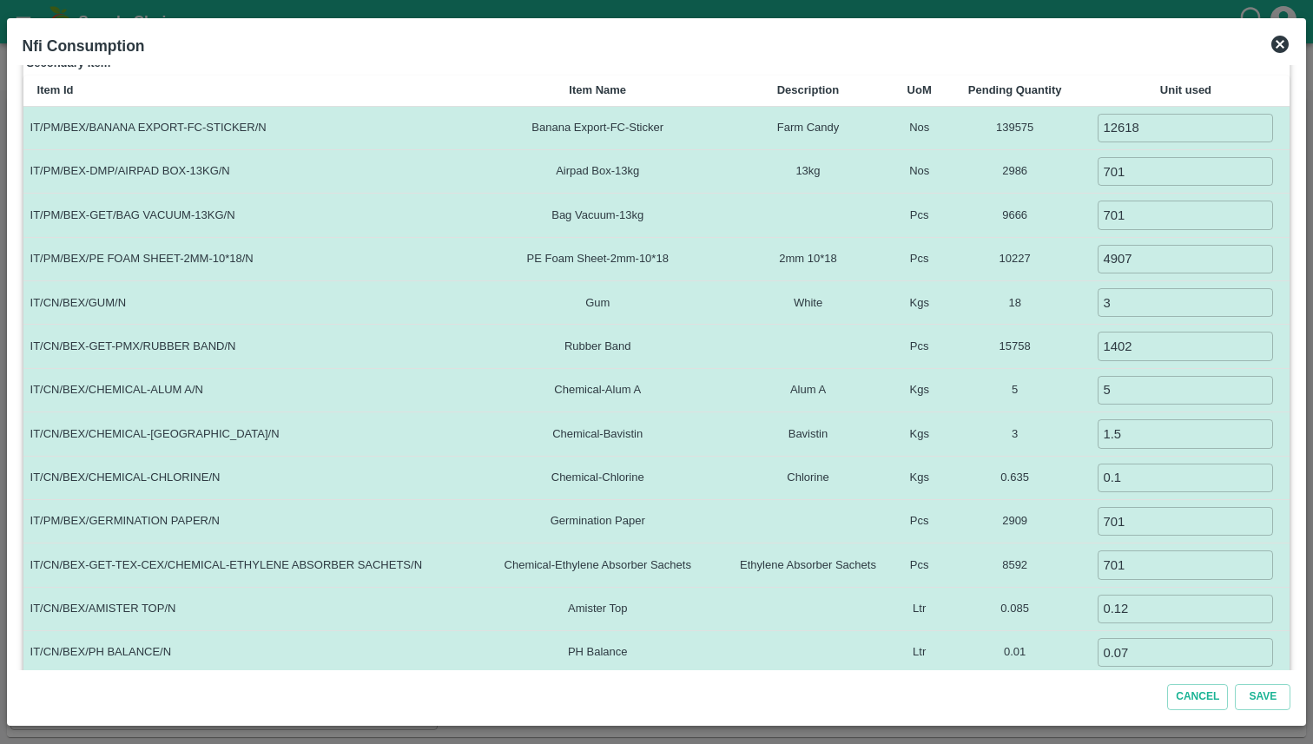
scroll to position [284, 0]
drag, startPoint x: 1087, startPoint y: 89, endPoint x: 989, endPoint y: 87, distance: 98.2
click at [989, 87] on th "Pending Quantity" at bounding box center [1015, 89] width 134 height 30
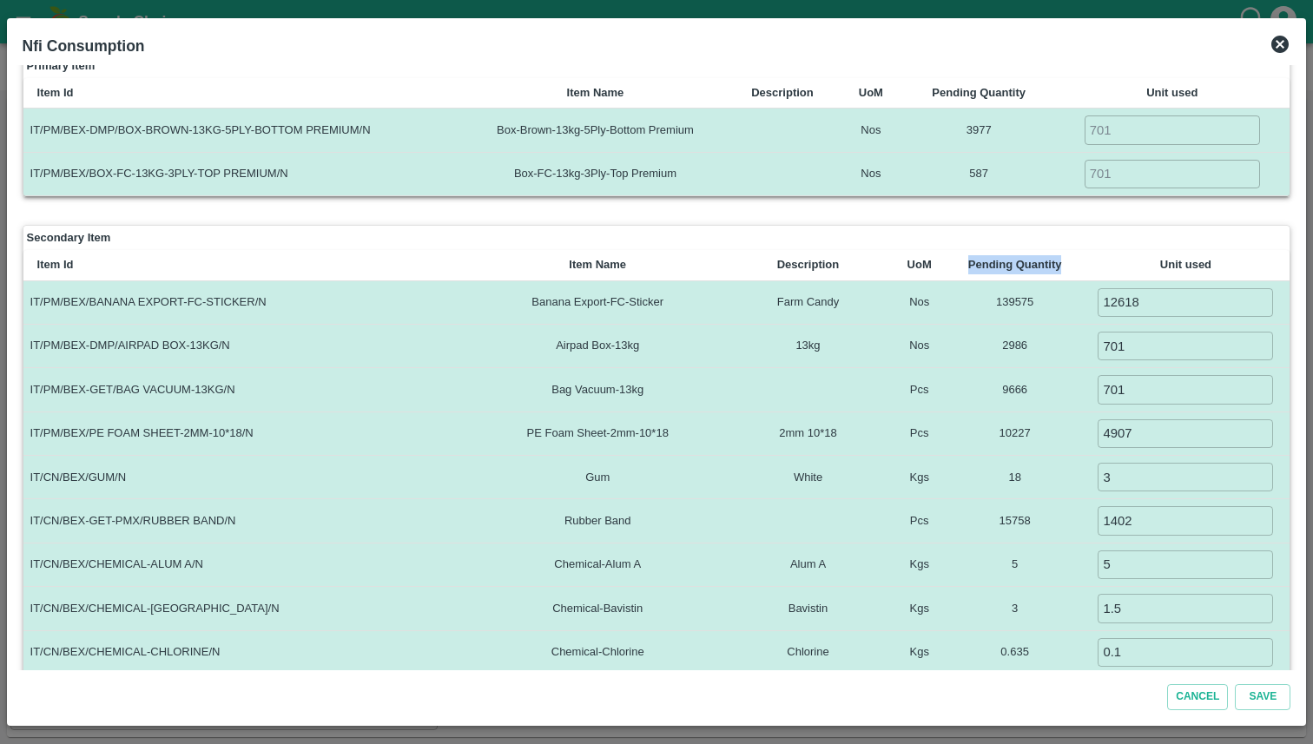
scroll to position [109, 0]
click at [1062, 267] on b "Pending Quantity" at bounding box center [1015, 263] width 94 height 13
drag, startPoint x: 1089, startPoint y: 267, endPoint x: 990, endPoint y: 269, distance: 99.0
click at [990, 269] on th "Pending Quantity" at bounding box center [1015, 264] width 134 height 30
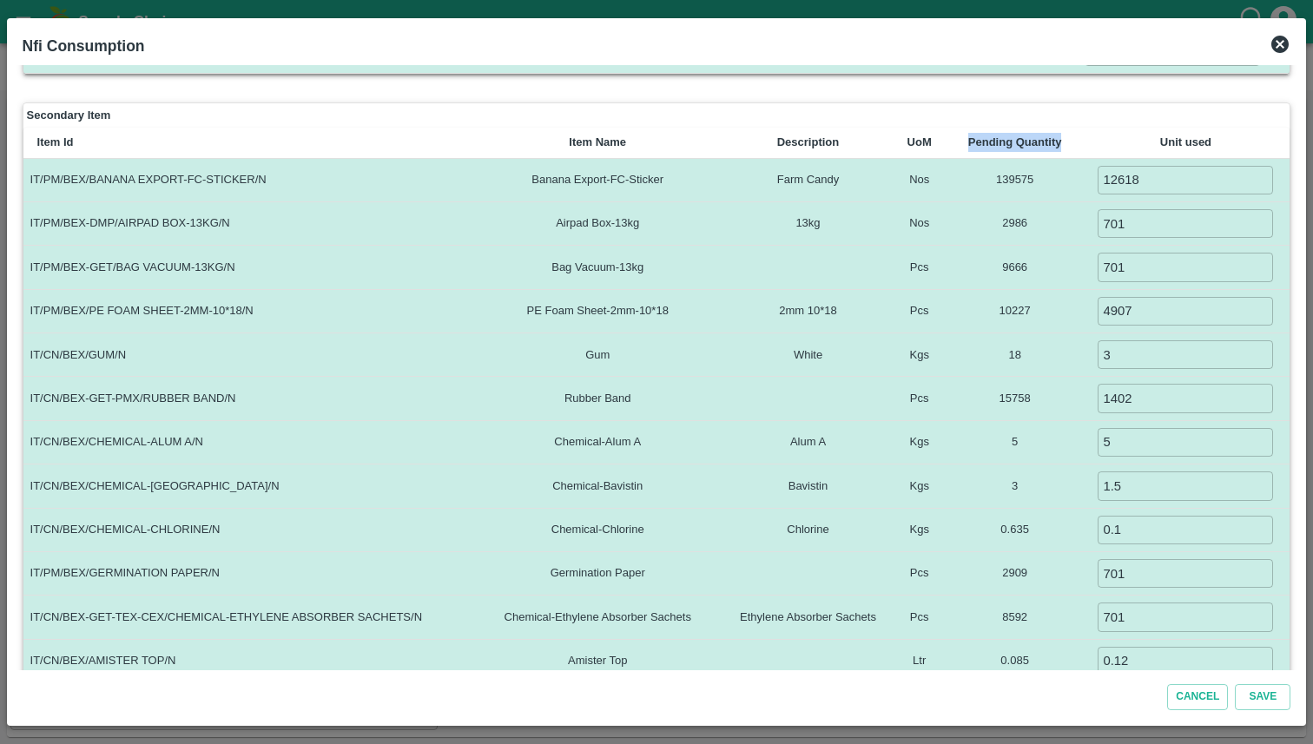
scroll to position [195, 0]
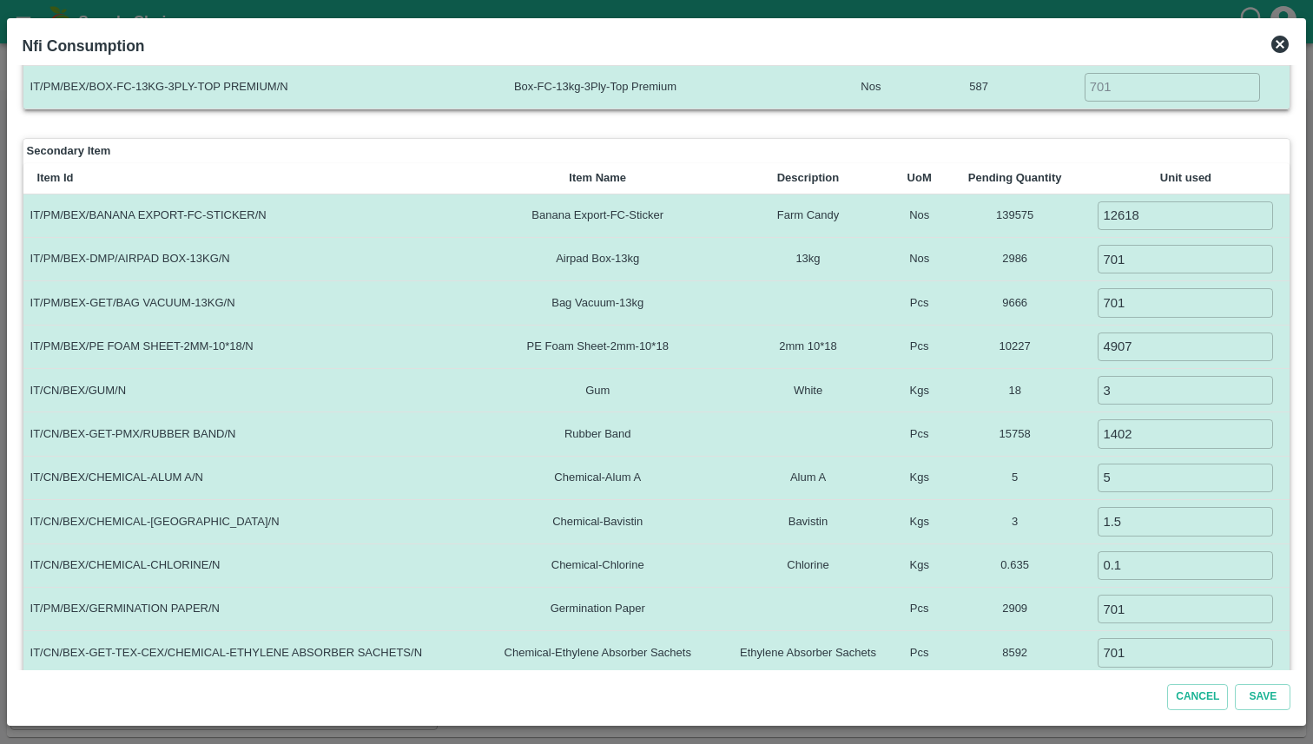
click at [1175, 172] on b "Unit used" at bounding box center [1185, 177] width 51 height 13
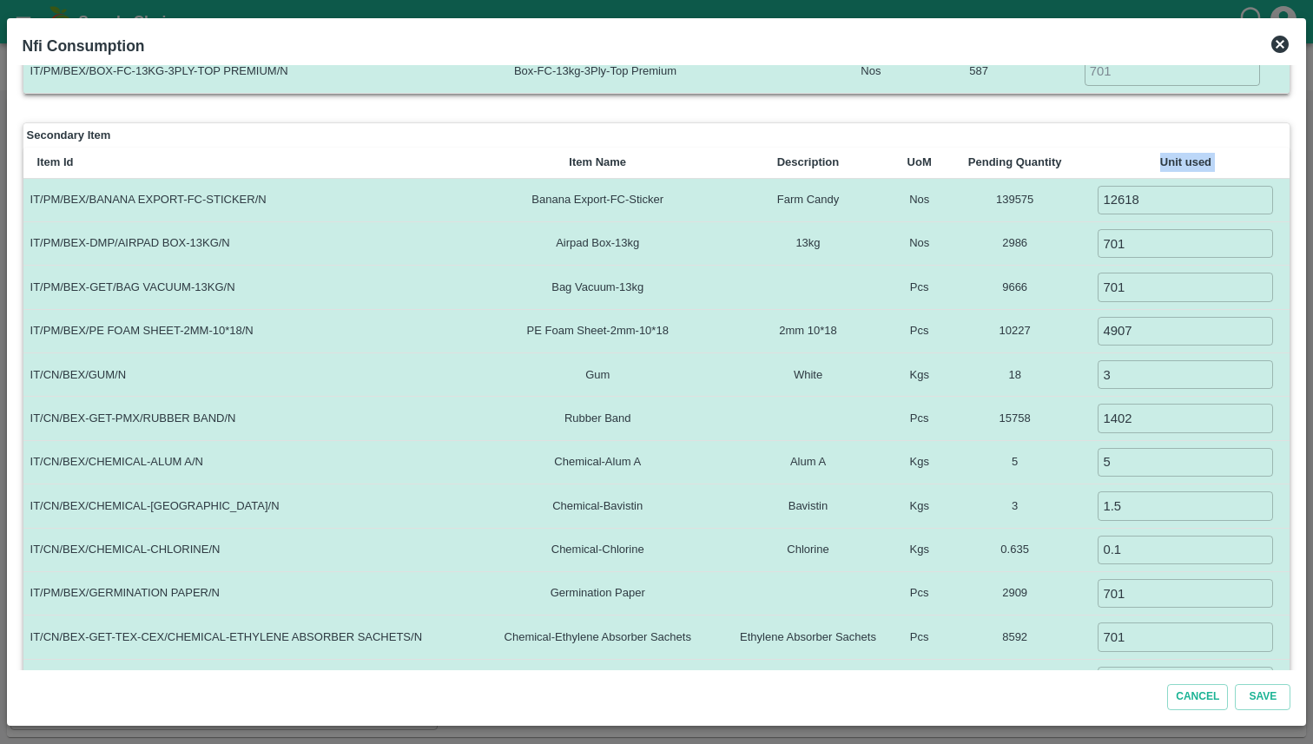
scroll to position [338, 0]
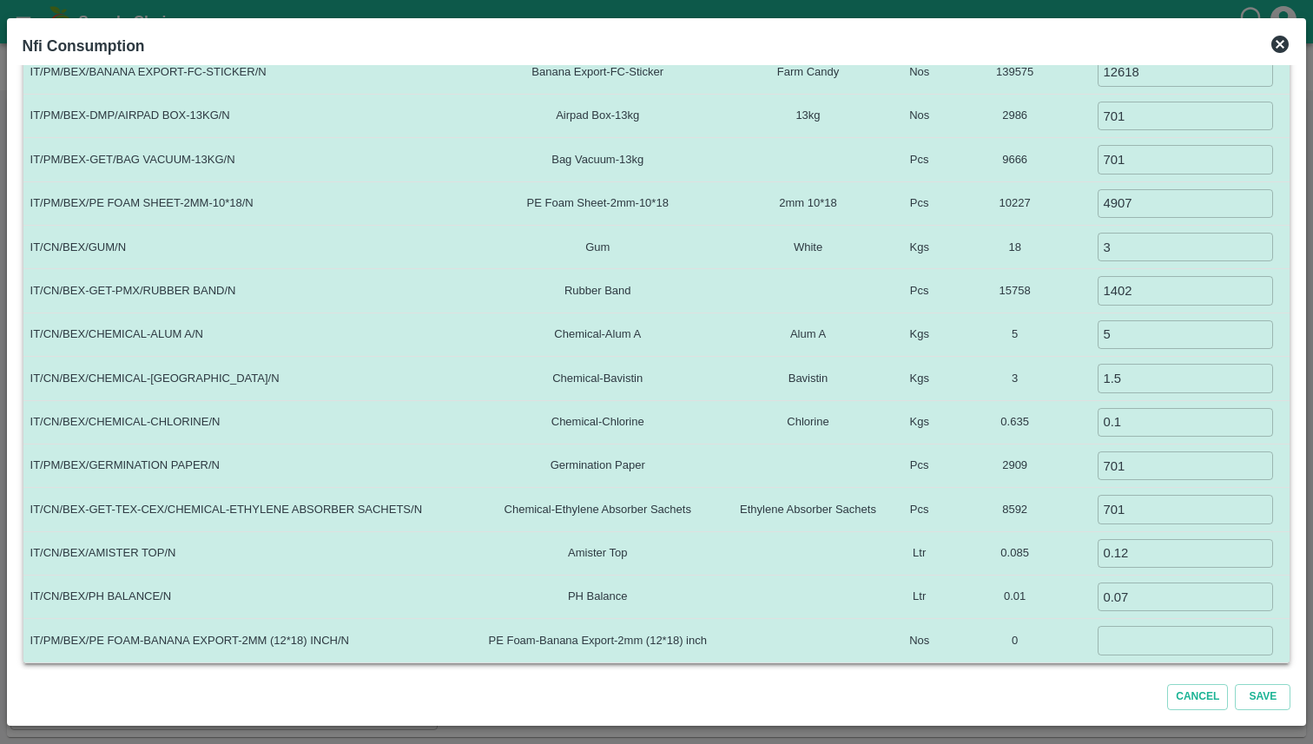
click at [1278, 44] on icon at bounding box center [1279, 44] width 17 height 17
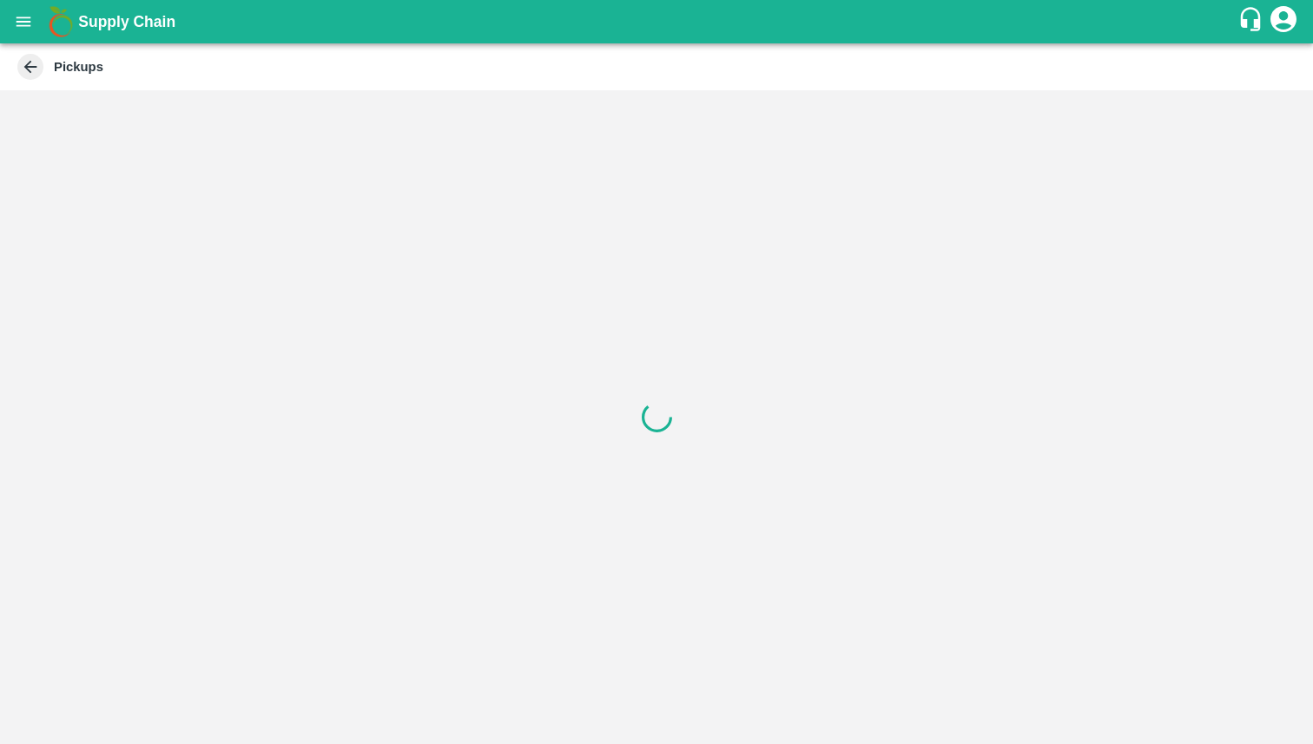
click at [1286, 24] on icon "account of current user" at bounding box center [1283, 18] width 31 height 31
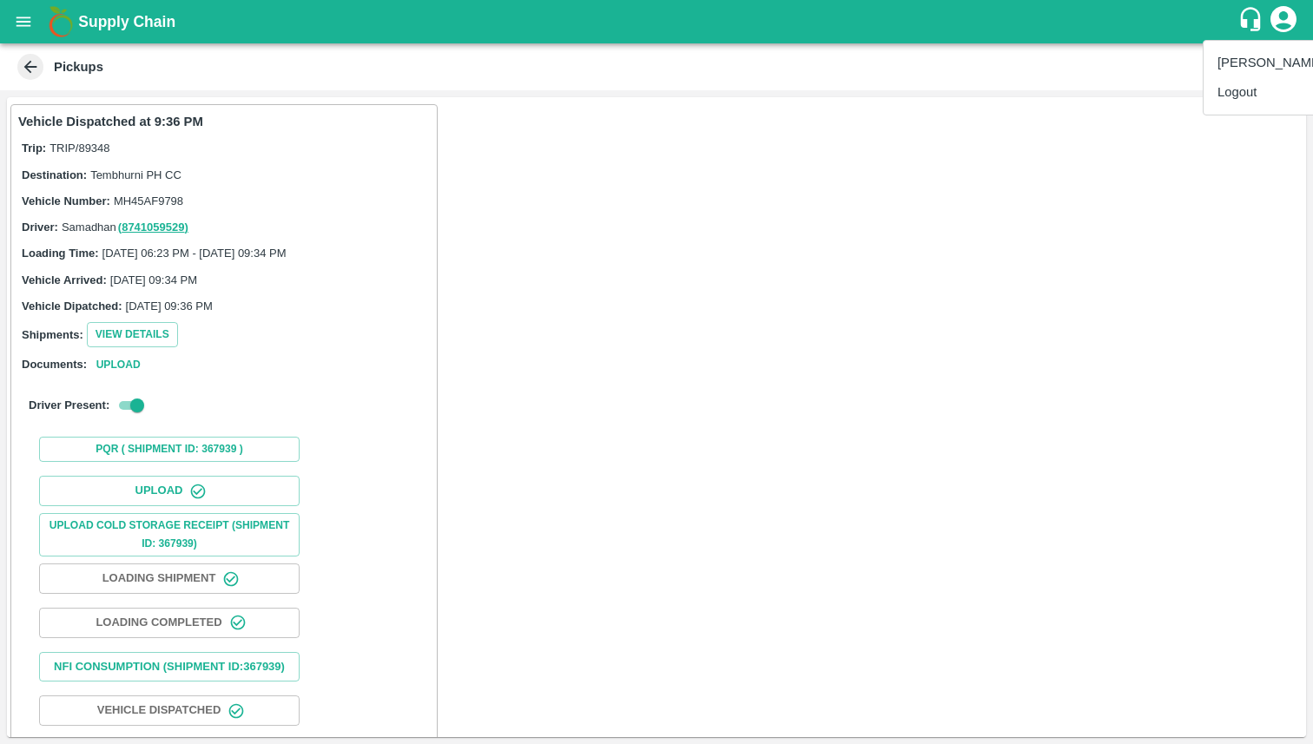
click at [1238, 92] on li "Logout" at bounding box center [1271, 92] width 134 height 30
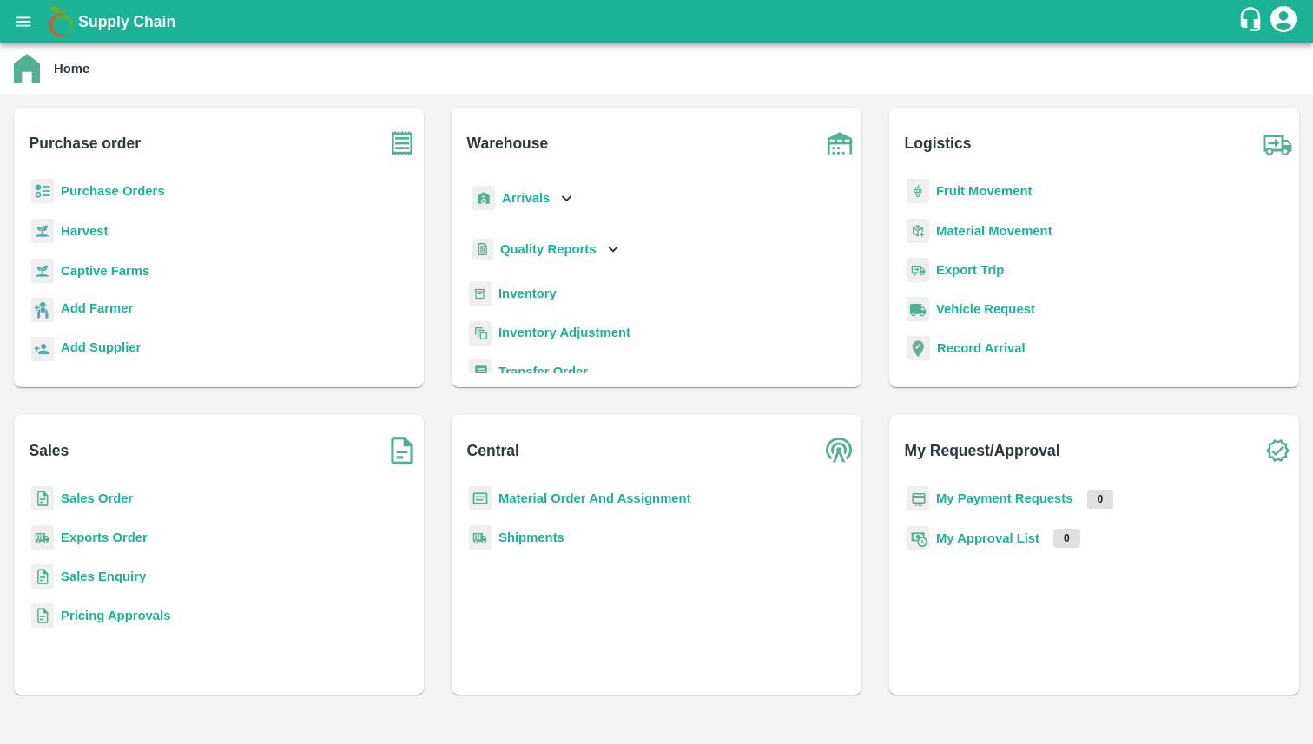
click at [65, 201] on div "Purchase Orders" at bounding box center [219, 198] width 382 height 39
click at [76, 192] on b "Purchase Orders" at bounding box center [113, 191] width 104 height 14
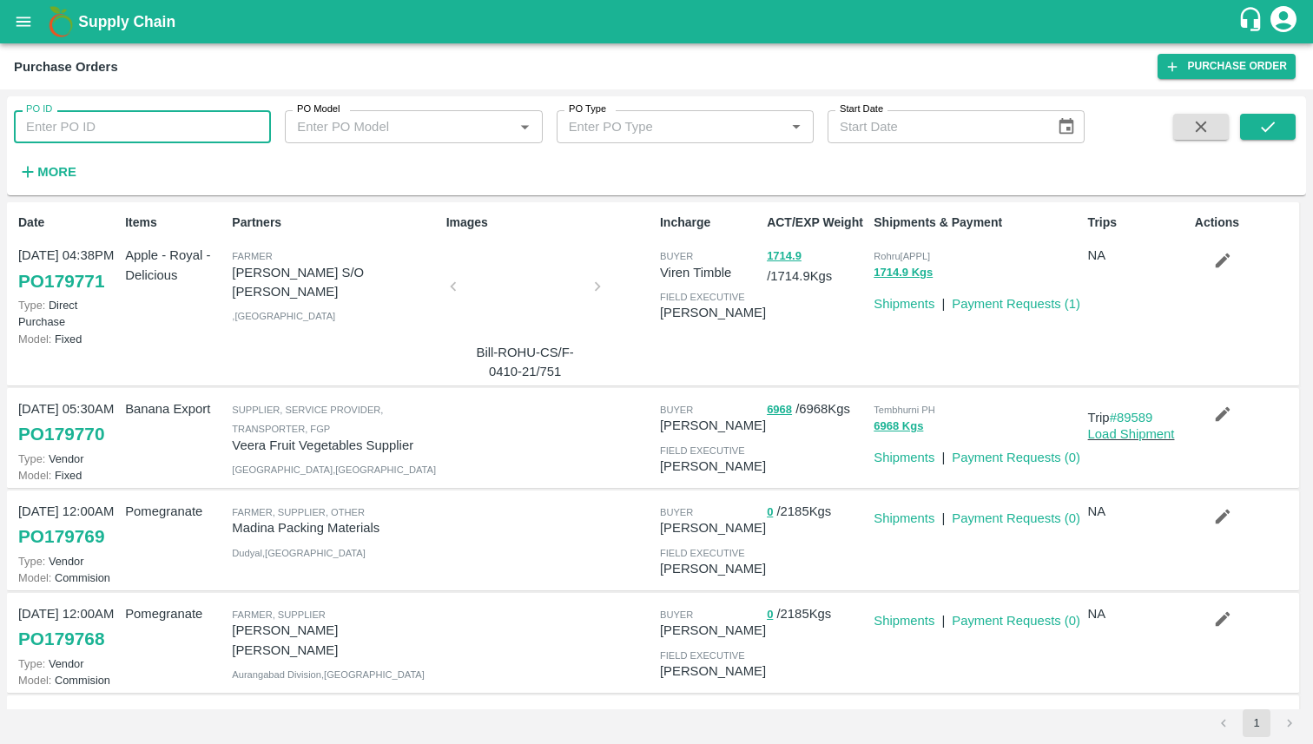
click at [69, 128] on input "PO ID" at bounding box center [142, 126] width 257 height 33
paste input "179598"
type input "179598"
click at [1271, 116] on button "submit" at bounding box center [1268, 127] width 56 height 26
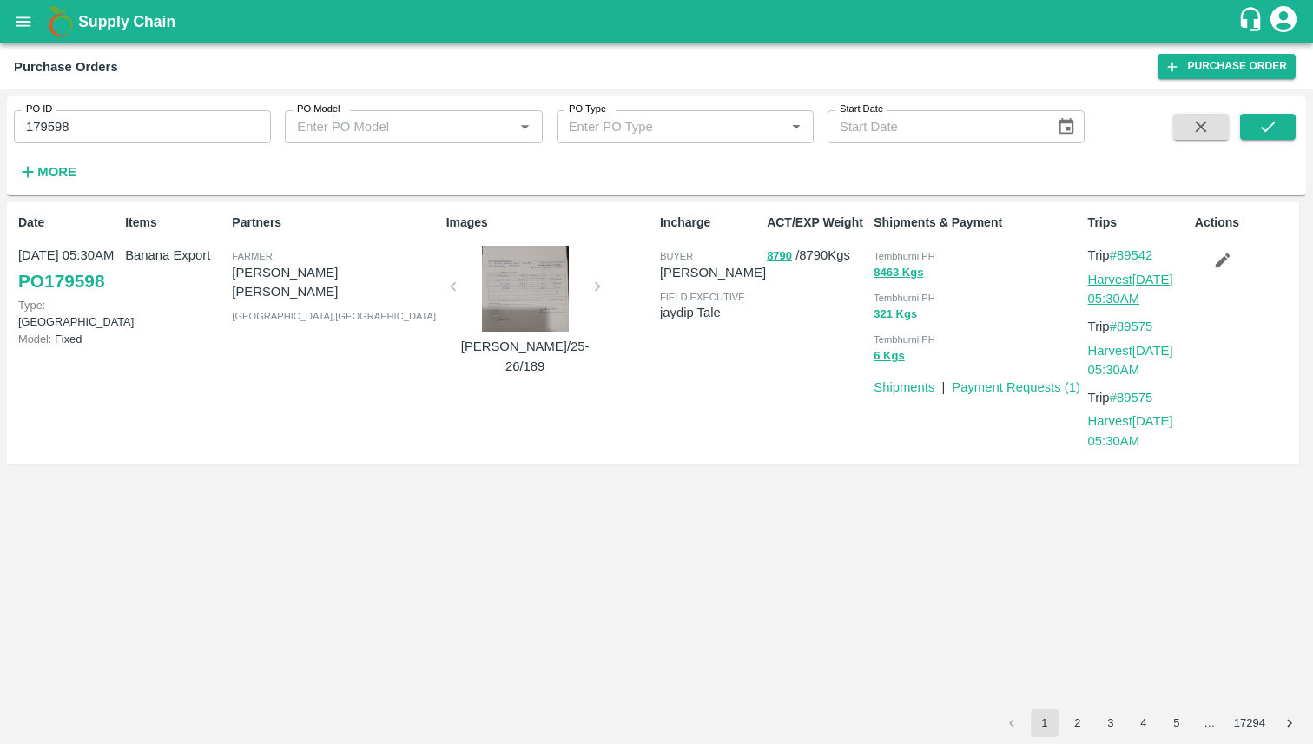
click at [1133, 283] on link "Harvest 06 Oct, 05:30AM" at bounding box center [1130, 289] width 85 height 33
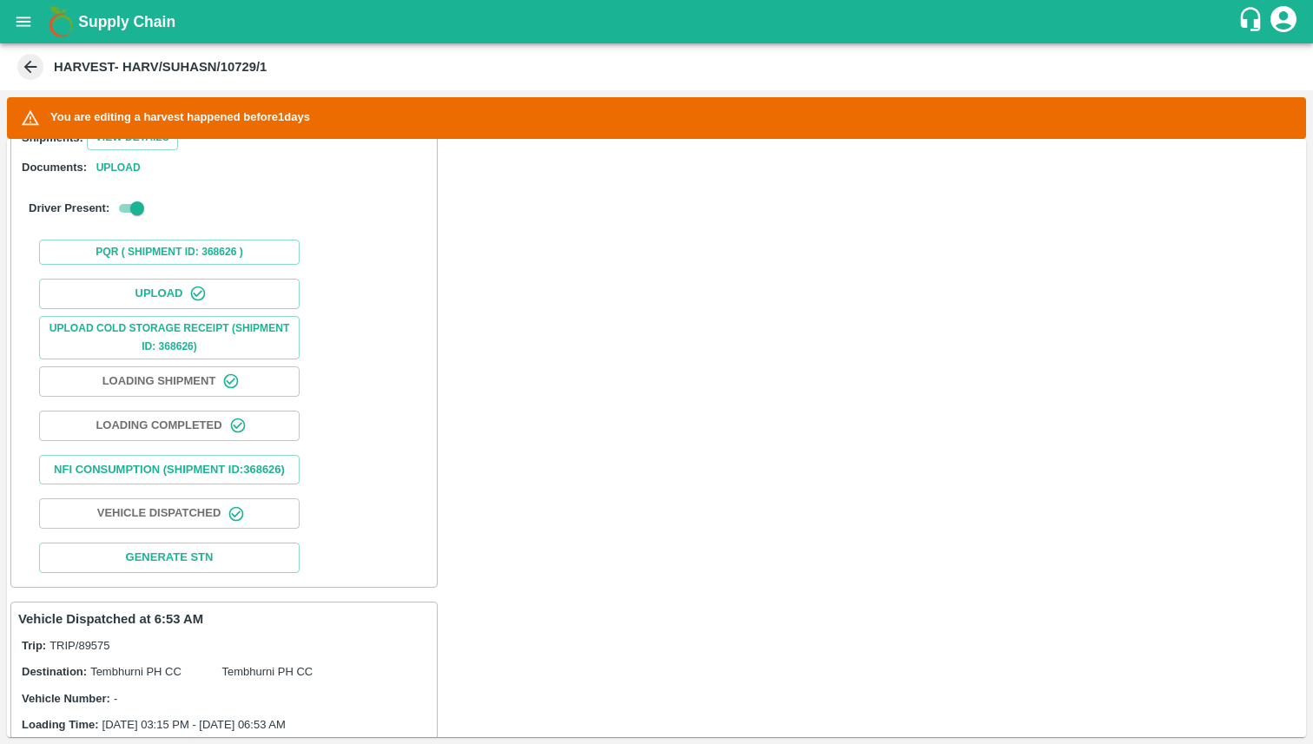
scroll to position [546, 0]
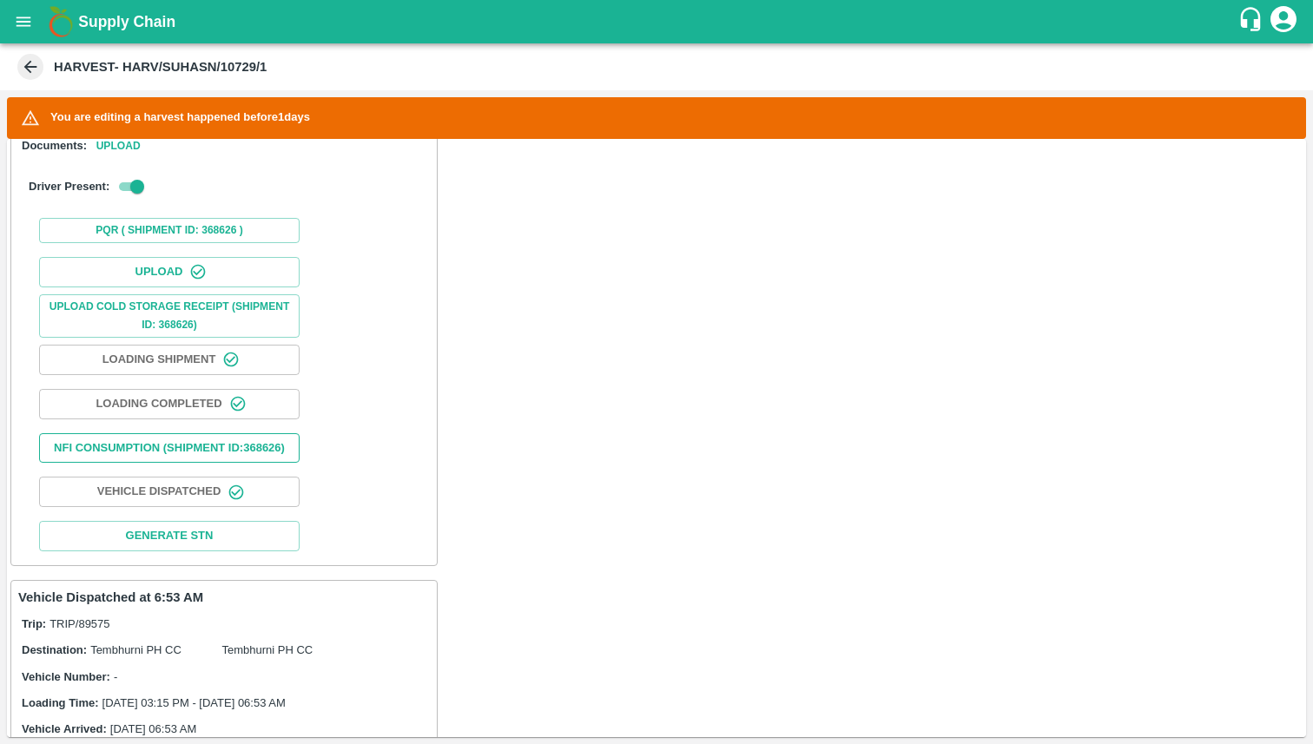
click at [224, 464] on button "Nfi Consumption (SHIPMENT ID: 368626 )" at bounding box center [169, 448] width 261 height 30
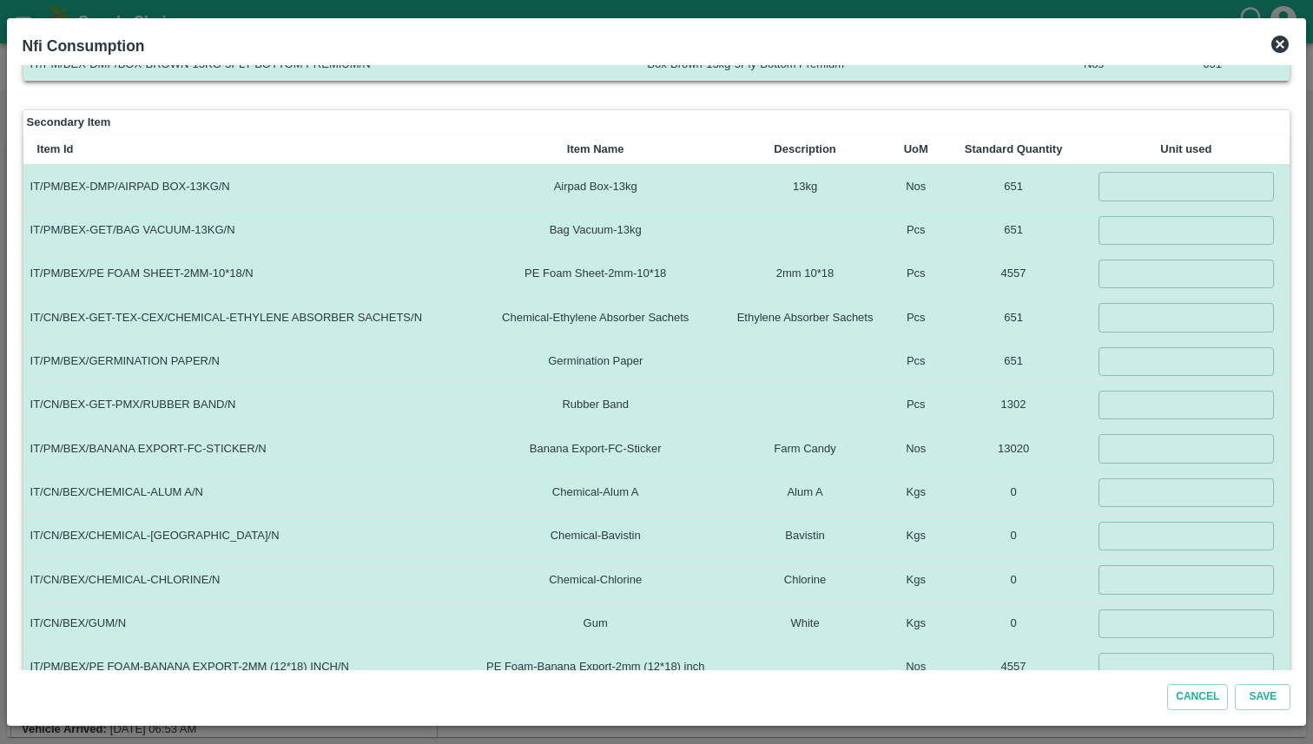
scroll to position [312, 0]
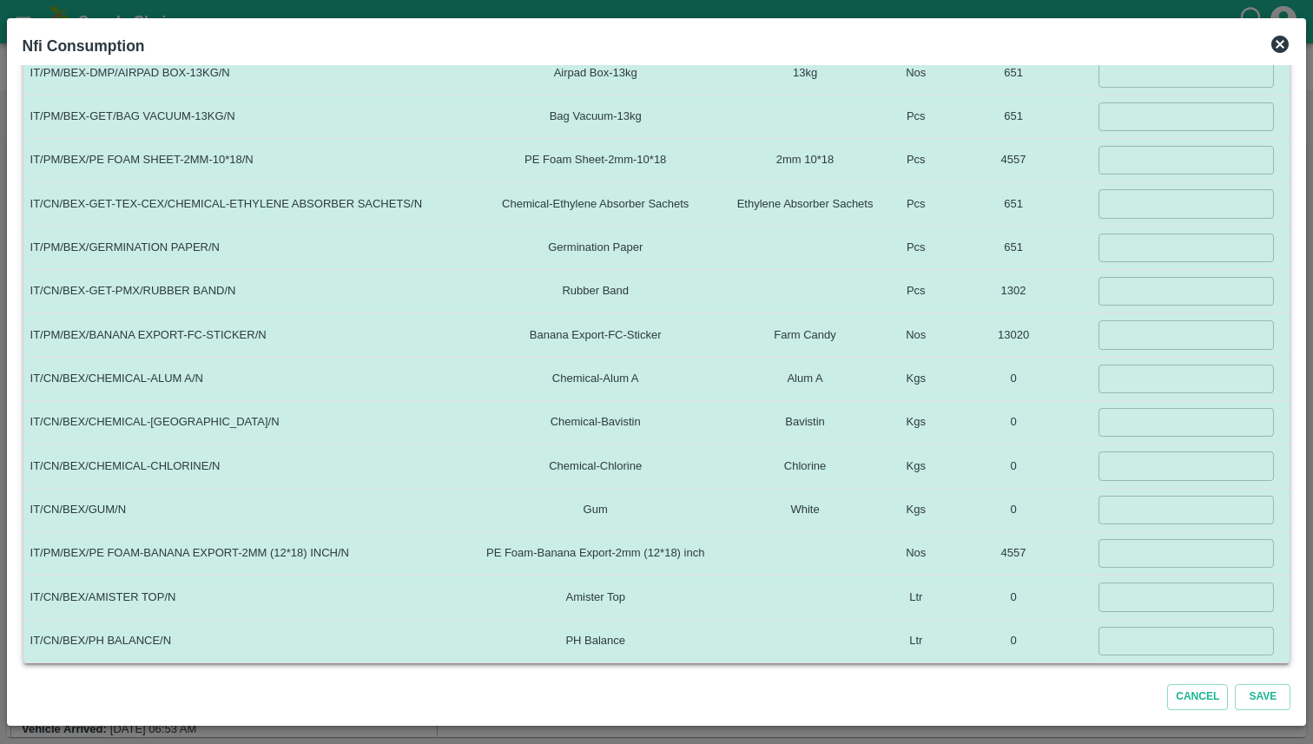
click at [1052, 559] on td "4557" at bounding box center [1014, 553] width 138 height 43
click at [936, 381] on td "Kgs" at bounding box center [916, 378] width 57 height 43
click at [934, 375] on td "Kgs" at bounding box center [916, 378] width 57 height 43
click at [939, 380] on td "Kgs" at bounding box center [916, 378] width 57 height 43
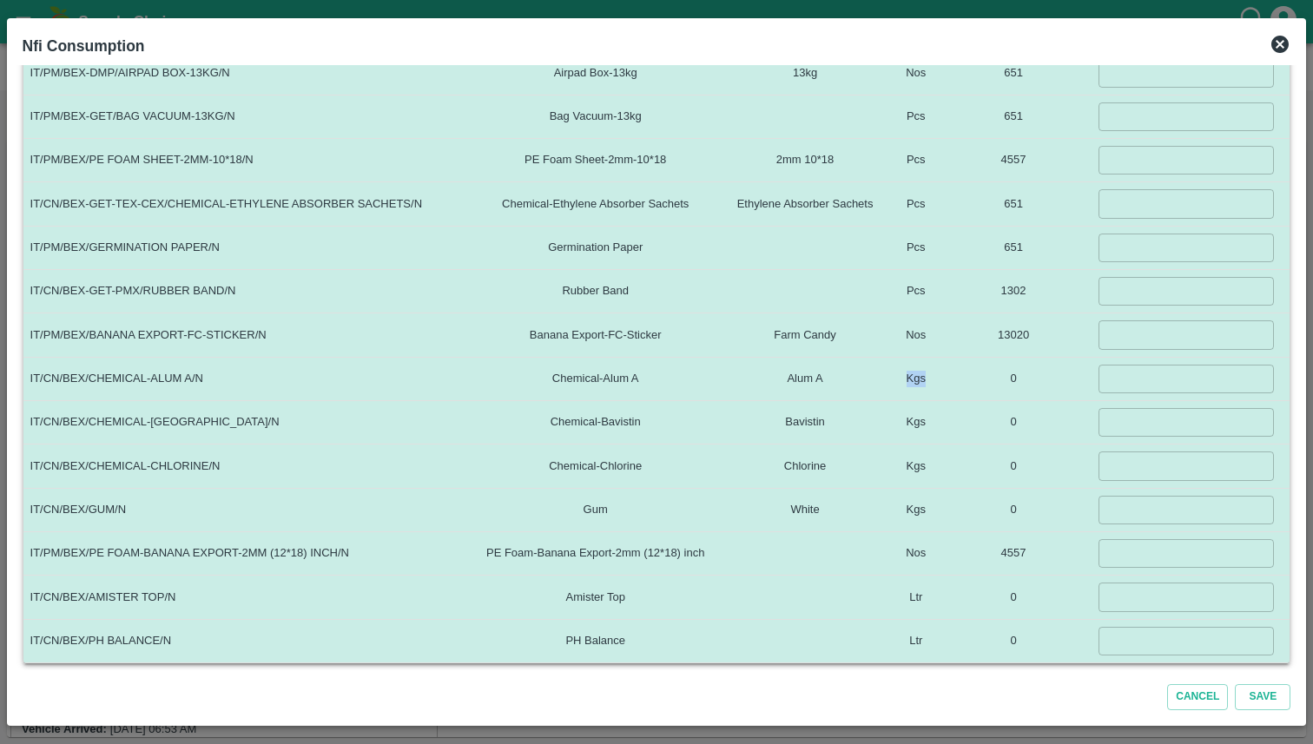
click at [939, 380] on td "Kgs" at bounding box center [916, 378] width 57 height 43
click at [1036, 380] on td "0" at bounding box center [1014, 378] width 138 height 43
drag, startPoint x: 1042, startPoint y: 381, endPoint x: 1026, endPoint y: 379, distance: 16.7
click at [1026, 379] on td "0" at bounding box center [1014, 378] width 138 height 43
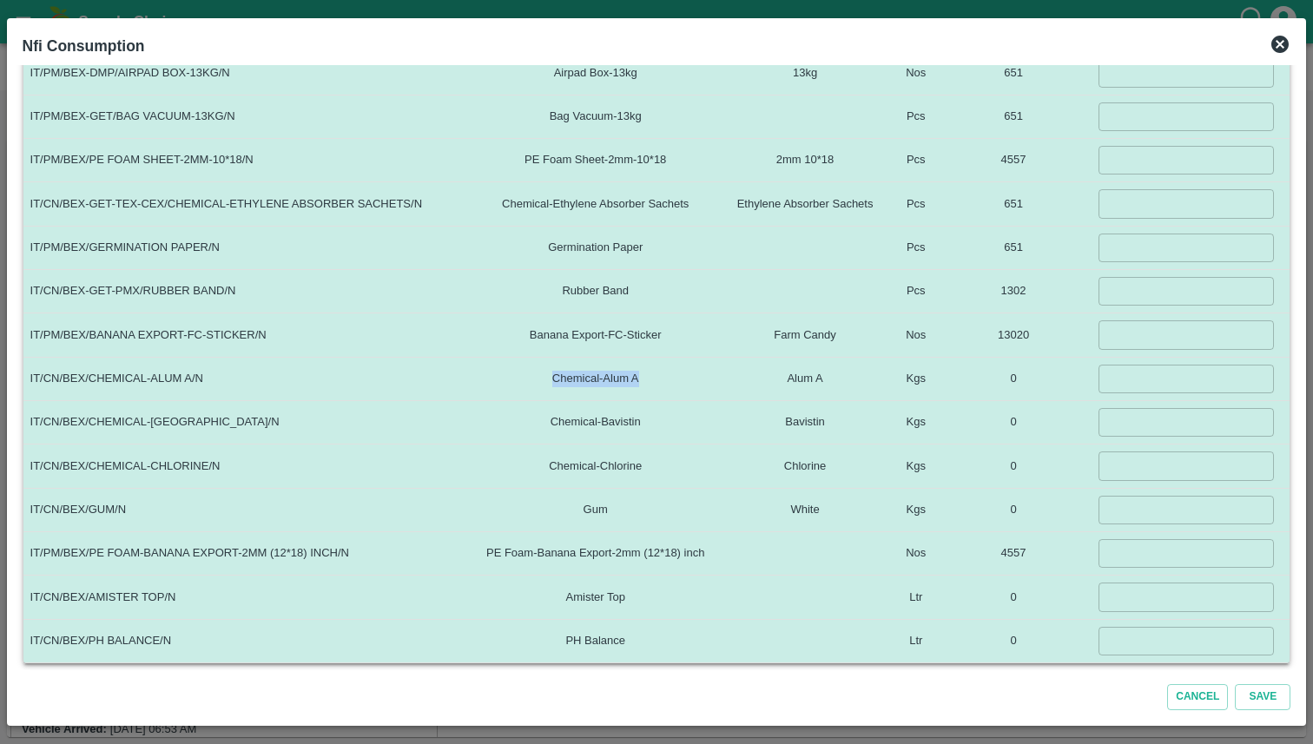
drag, startPoint x: 568, startPoint y: 380, endPoint x: 662, endPoint y: 381, distance: 93.8
click at [662, 381] on td "Chemical-Alum A" at bounding box center [595, 378] width 254 height 43
drag, startPoint x: 1048, startPoint y: 373, endPoint x: 991, endPoint y: 373, distance: 57.3
click at [991, 373] on td "0" at bounding box center [1014, 378] width 138 height 43
click at [996, 383] on td "0" at bounding box center [1014, 378] width 138 height 43
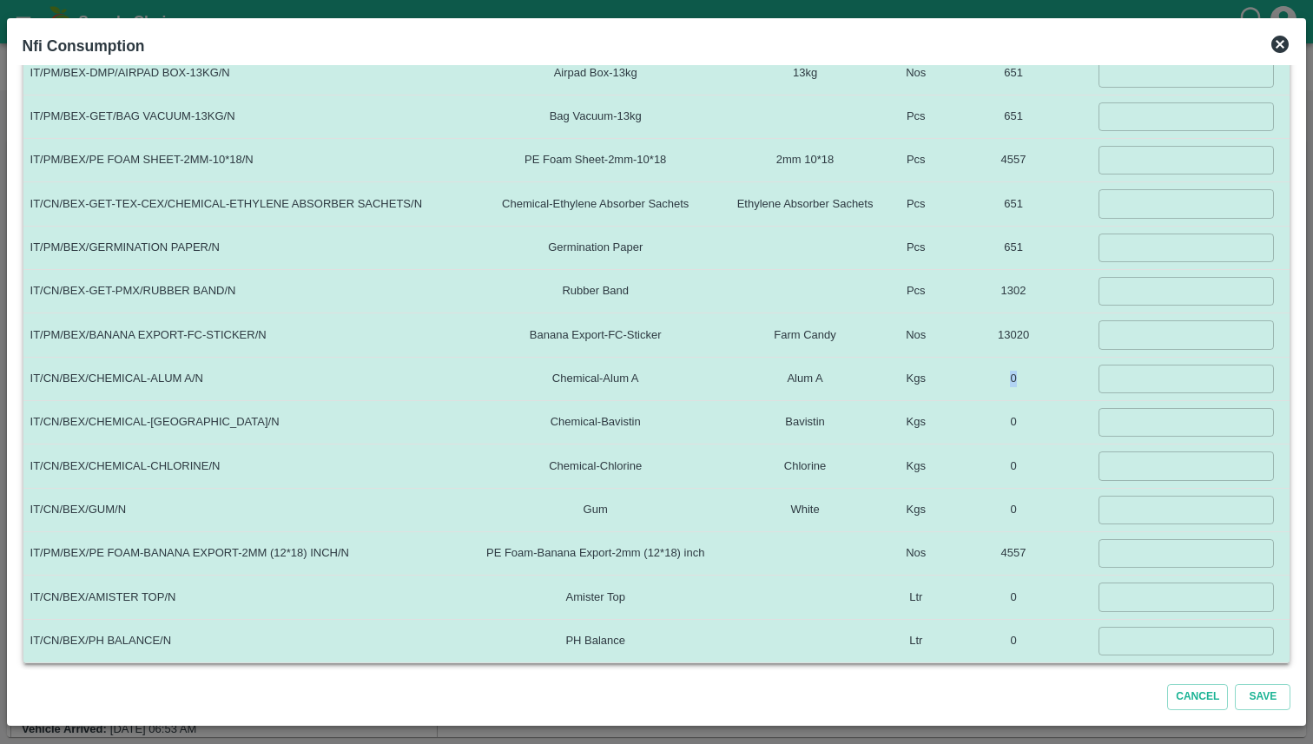
click at [996, 383] on td "0" at bounding box center [1014, 378] width 138 height 43
drag, startPoint x: 1050, startPoint y: 378, endPoint x: 1023, endPoint y: 376, distance: 27.0
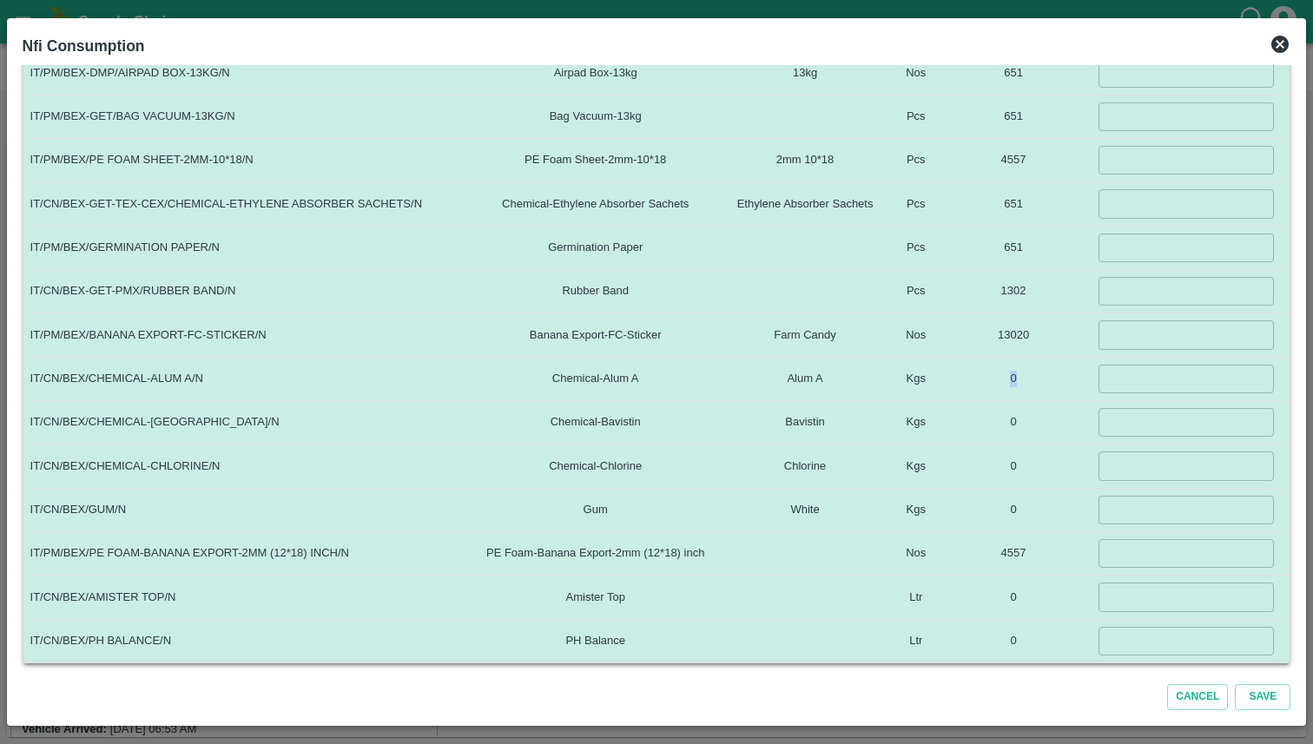
click at [1023, 376] on td "0" at bounding box center [1014, 378] width 138 height 43
click at [1277, 49] on icon at bounding box center [1279, 44] width 17 height 17
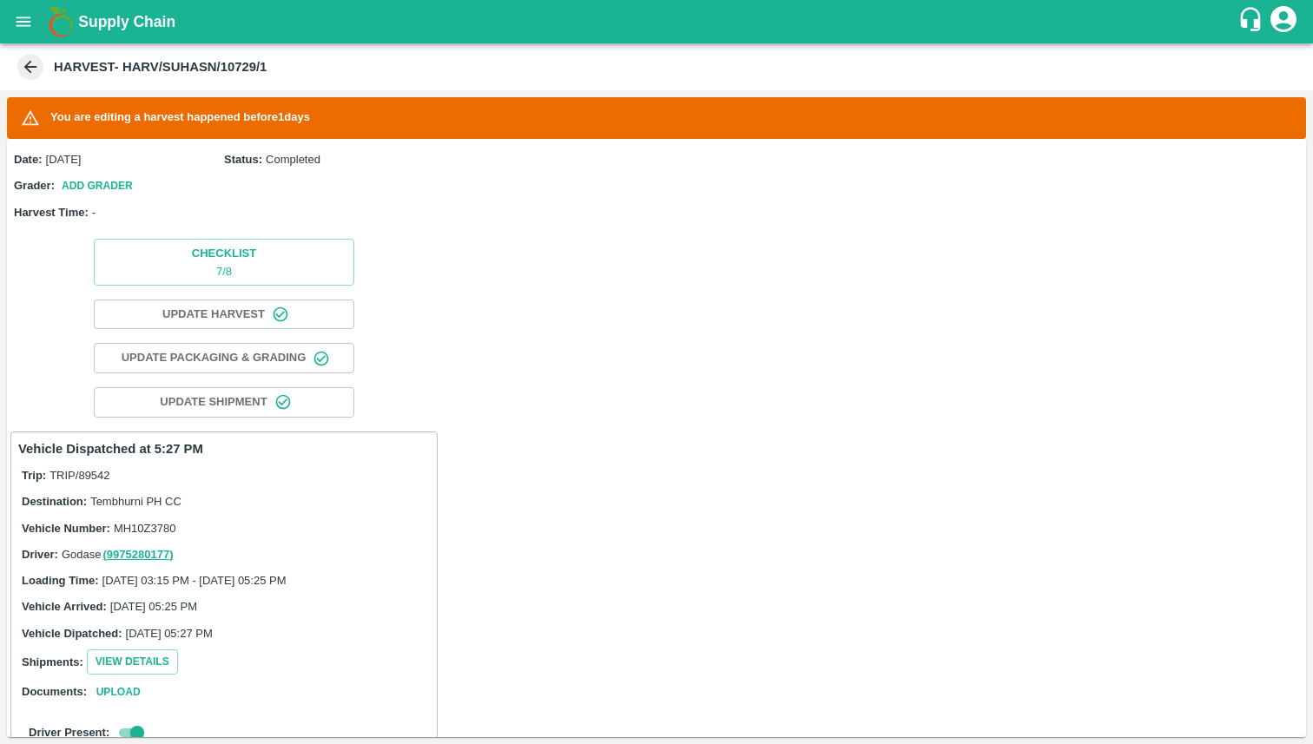
click at [1282, 24] on icon "account of current user" at bounding box center [1283, 18] width 31 height 31
click at [1237, 100] on li "Logout" at bounding box center [1271, 92] width 134 height 30
